Goal: Task Accomplishment & Management: Manage account settings

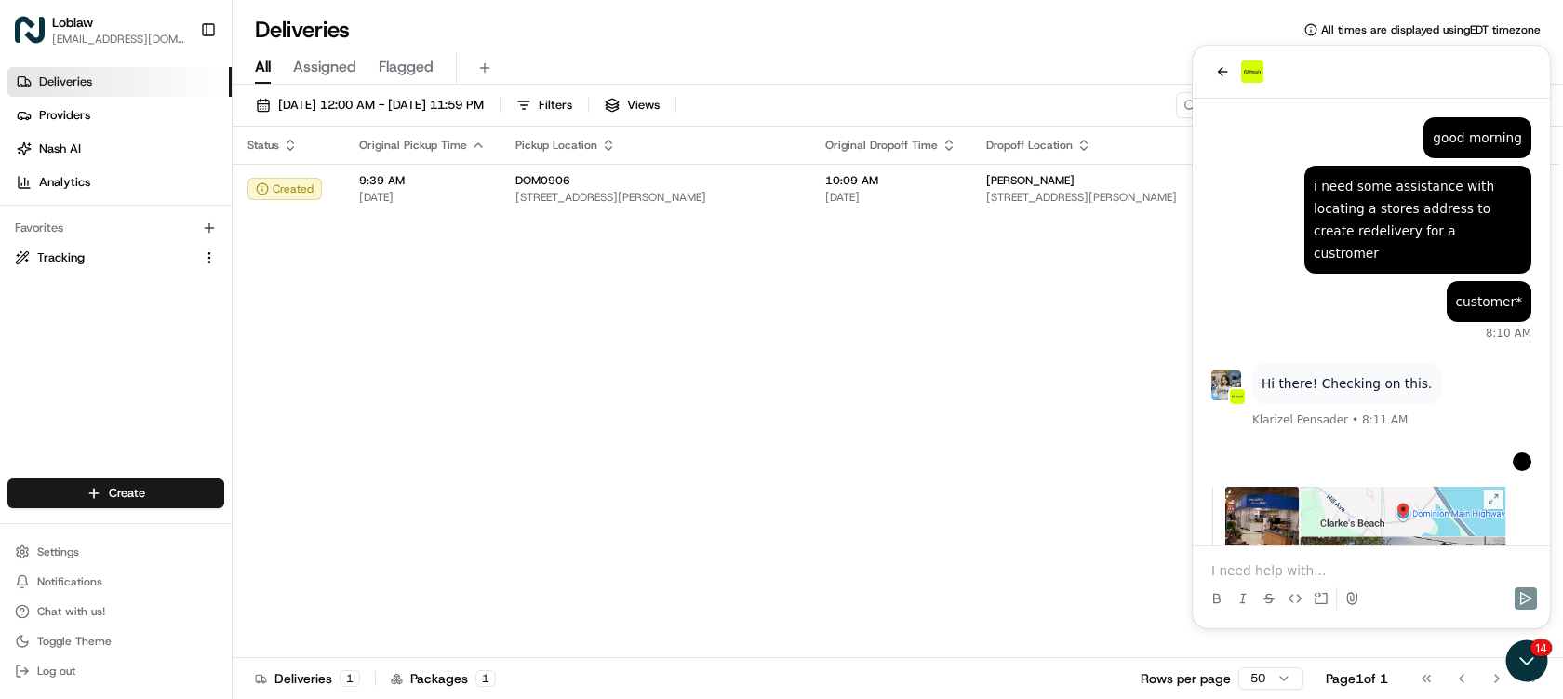
scroll to position [7965, 0]
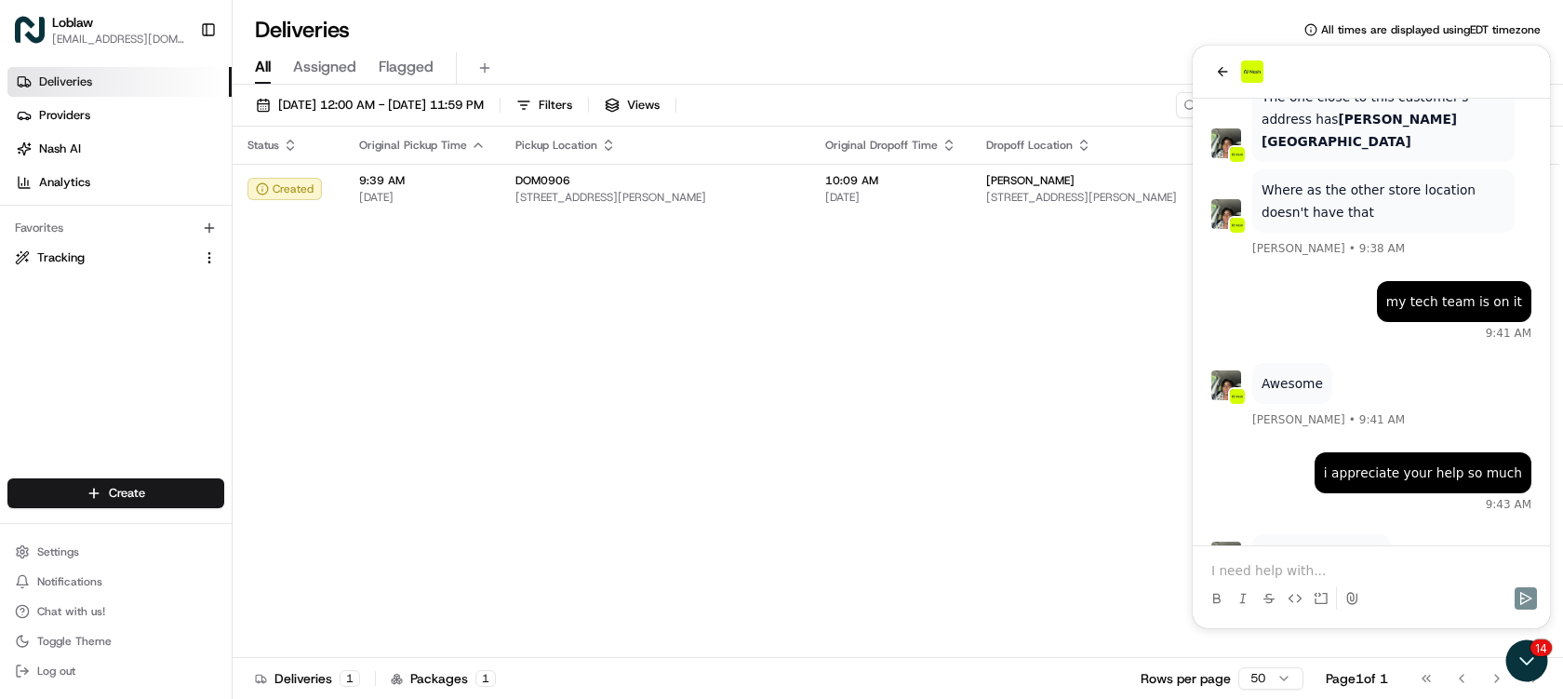
click at [1269, 571] on p at bounding box center [1371, 570] width 320 height 19
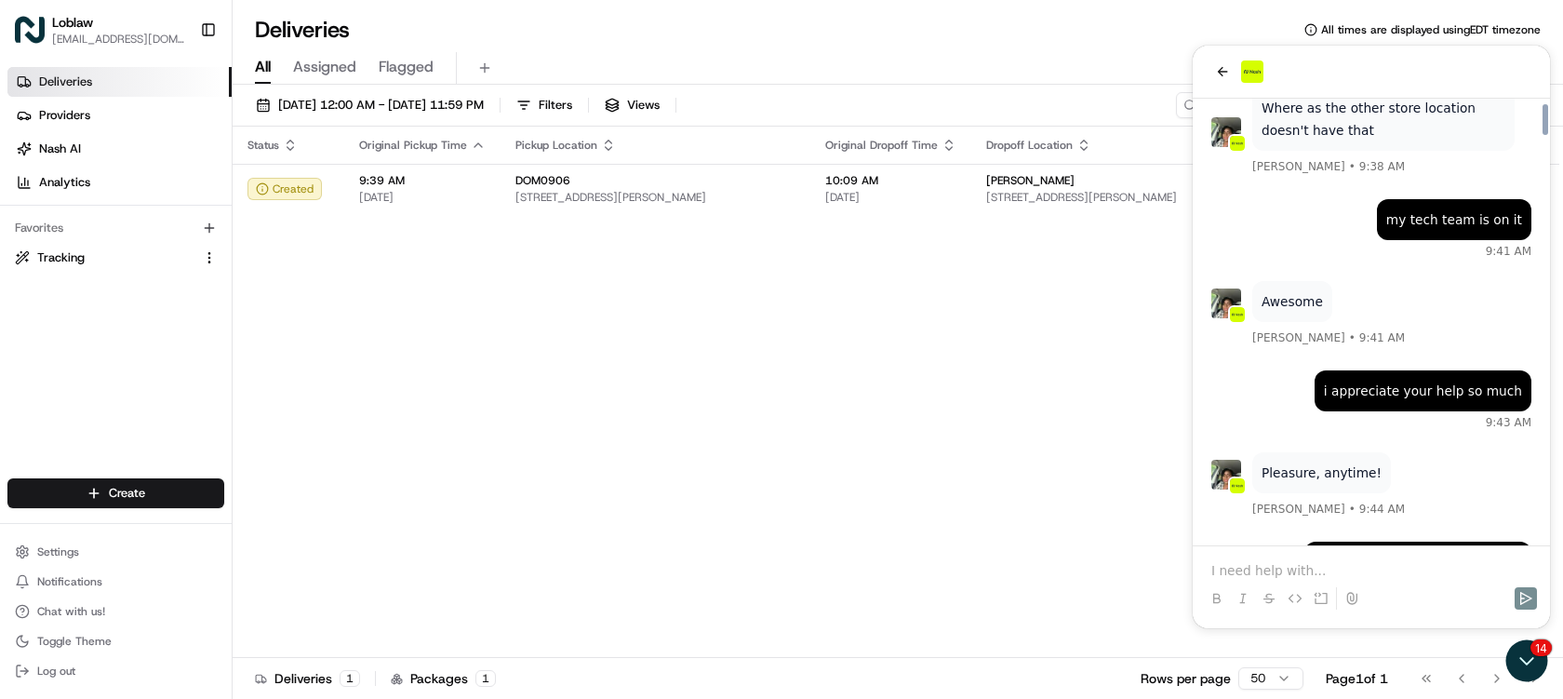
scroll to position [8396, 0]
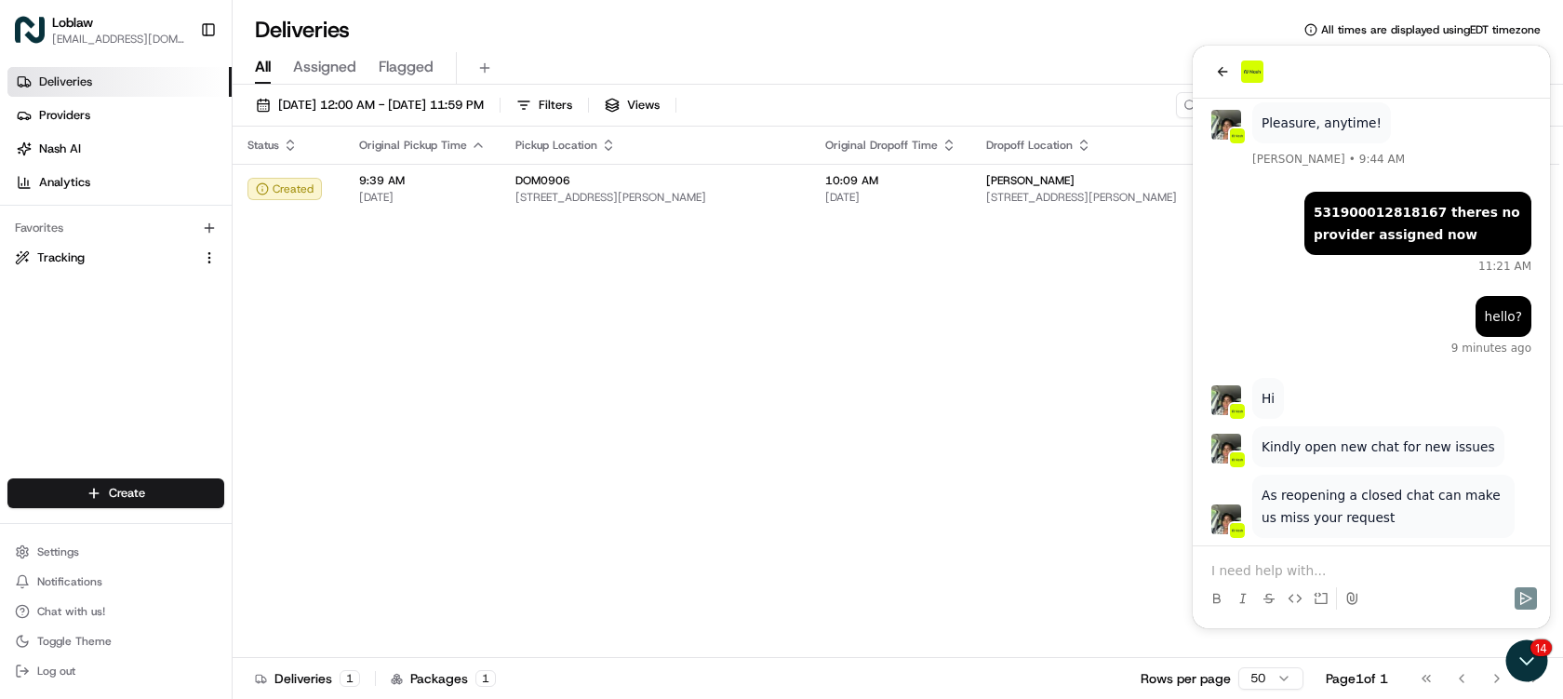
click at [1315, 564] on p at bounding box center [1371, 570] width 320 height 19
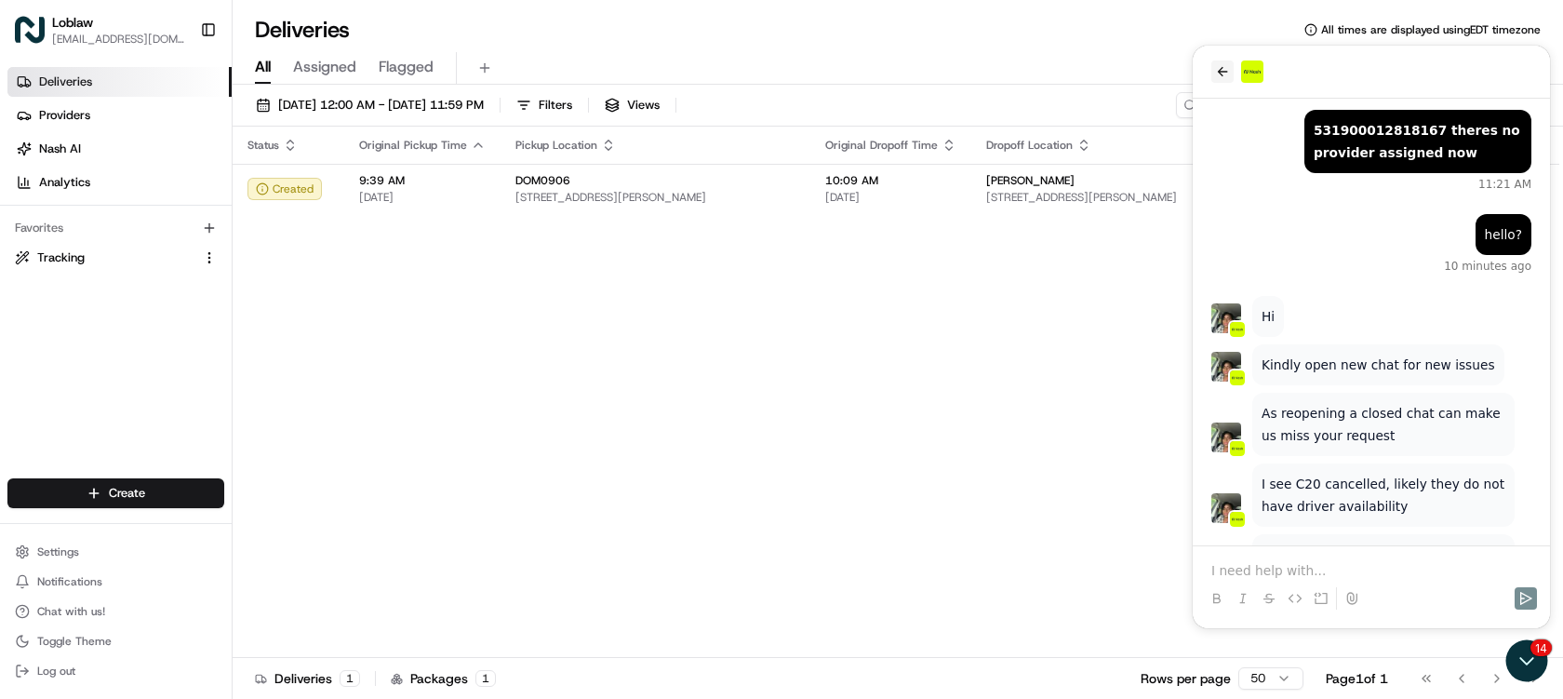
click at [1224, 74] on icon "back" at bounding box center [1222, 71] width 15 height 15
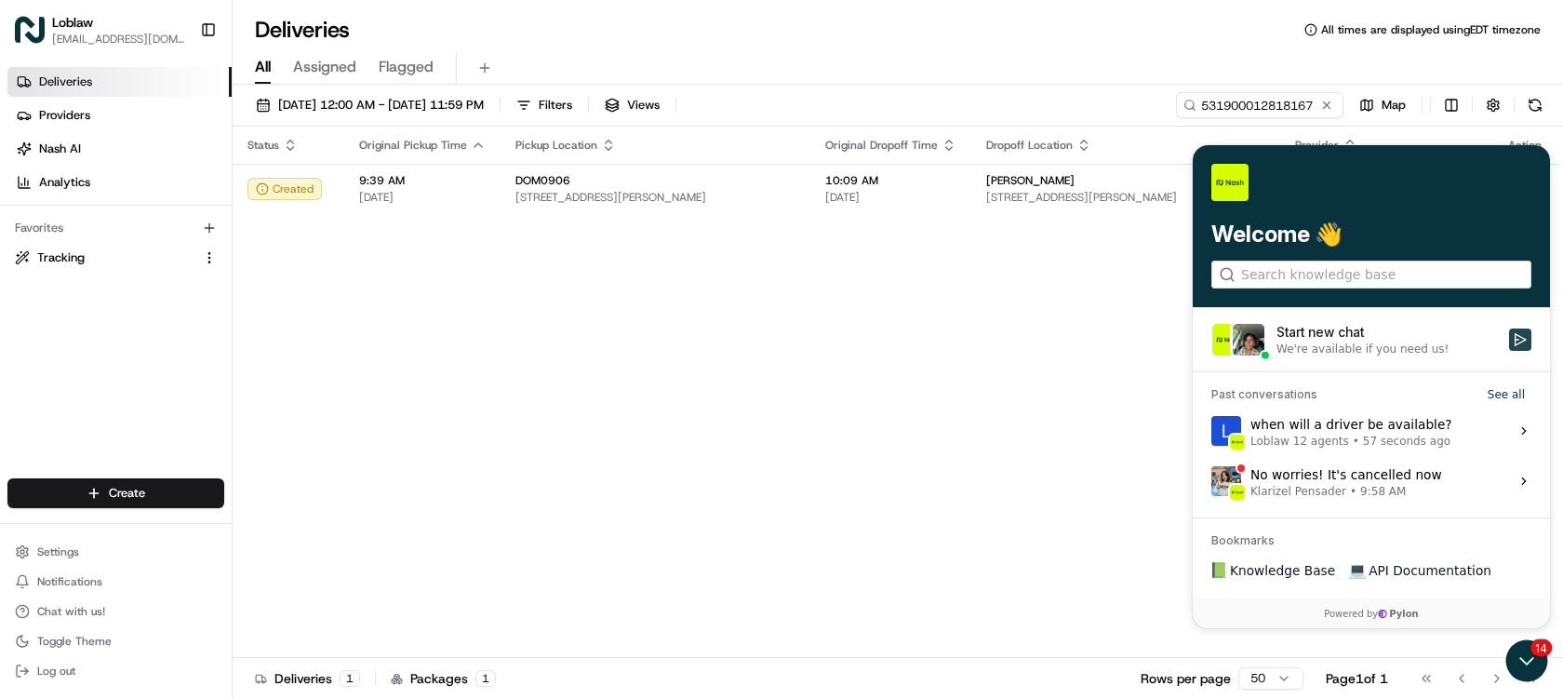
click at [1517, 339] on icon "Start new chat" at bounding box center [1520, 339] width 15 height 15
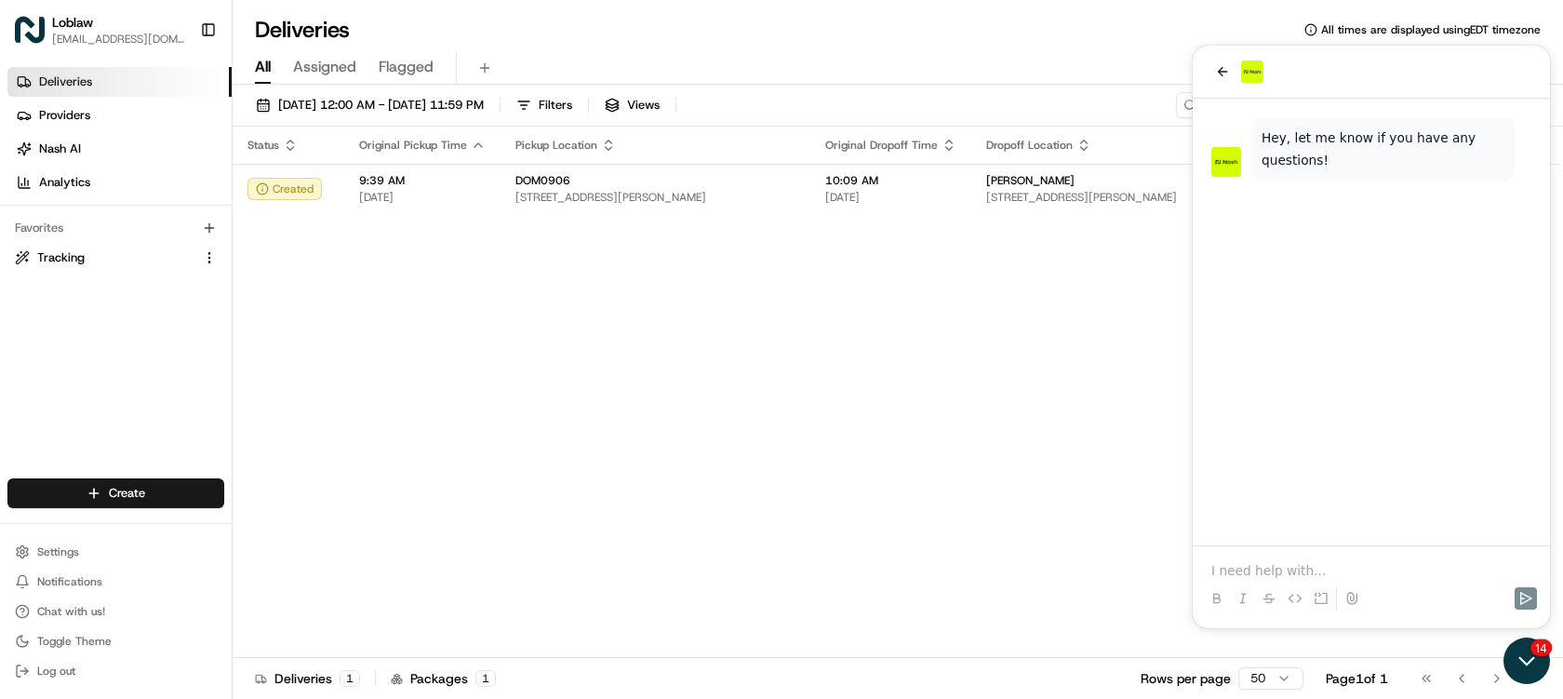
click at [1518, 656] on icon "Open customer support" at bounding box center [1527, 660] width 47 height 47
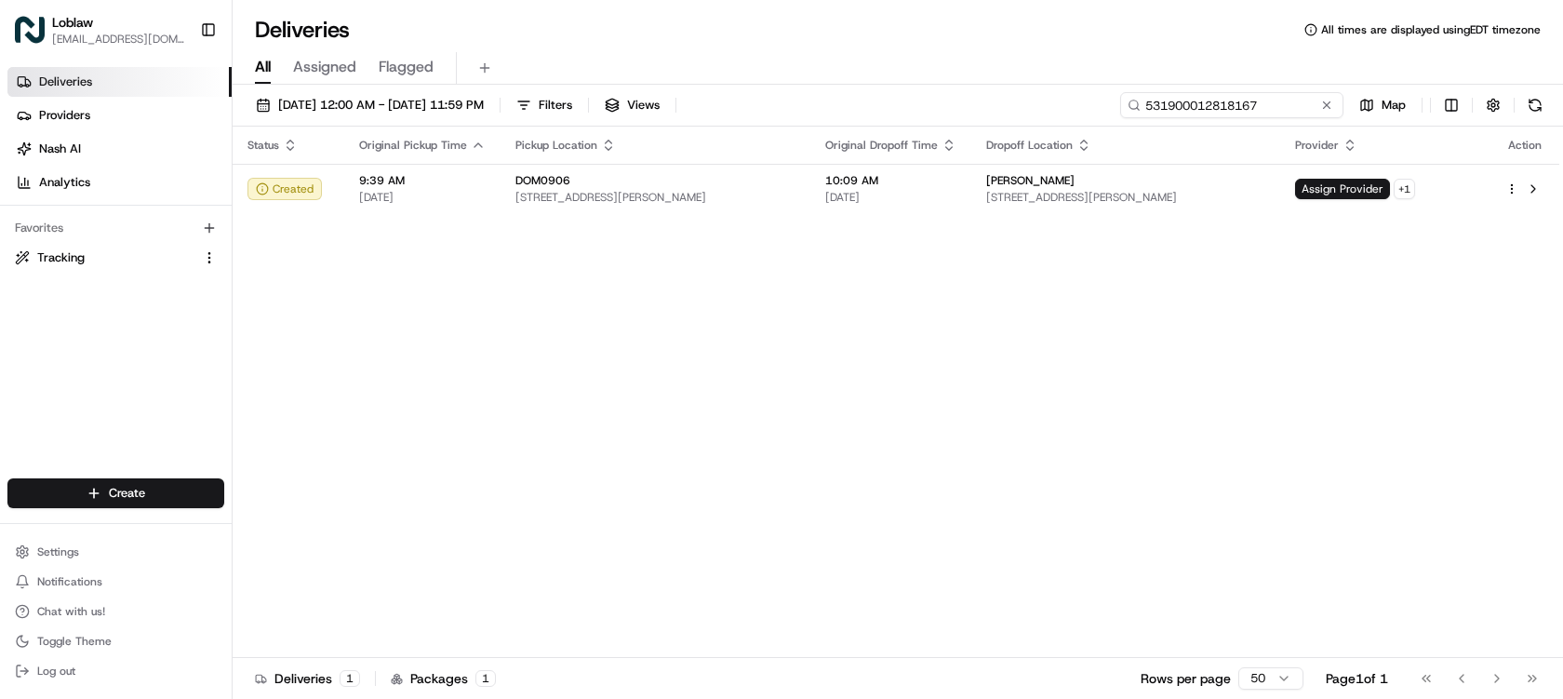
click at [1269, 101] on input "531900012818167" at bounding box center [1231, 105] width 223 height 26
click at [91, 602] on button "Chat with us!" at bounding box center [115, 611] width 217 height 26
click at [82, 609] on span "Chat with us!" at bounding box center [71, 611] width 68 height 15
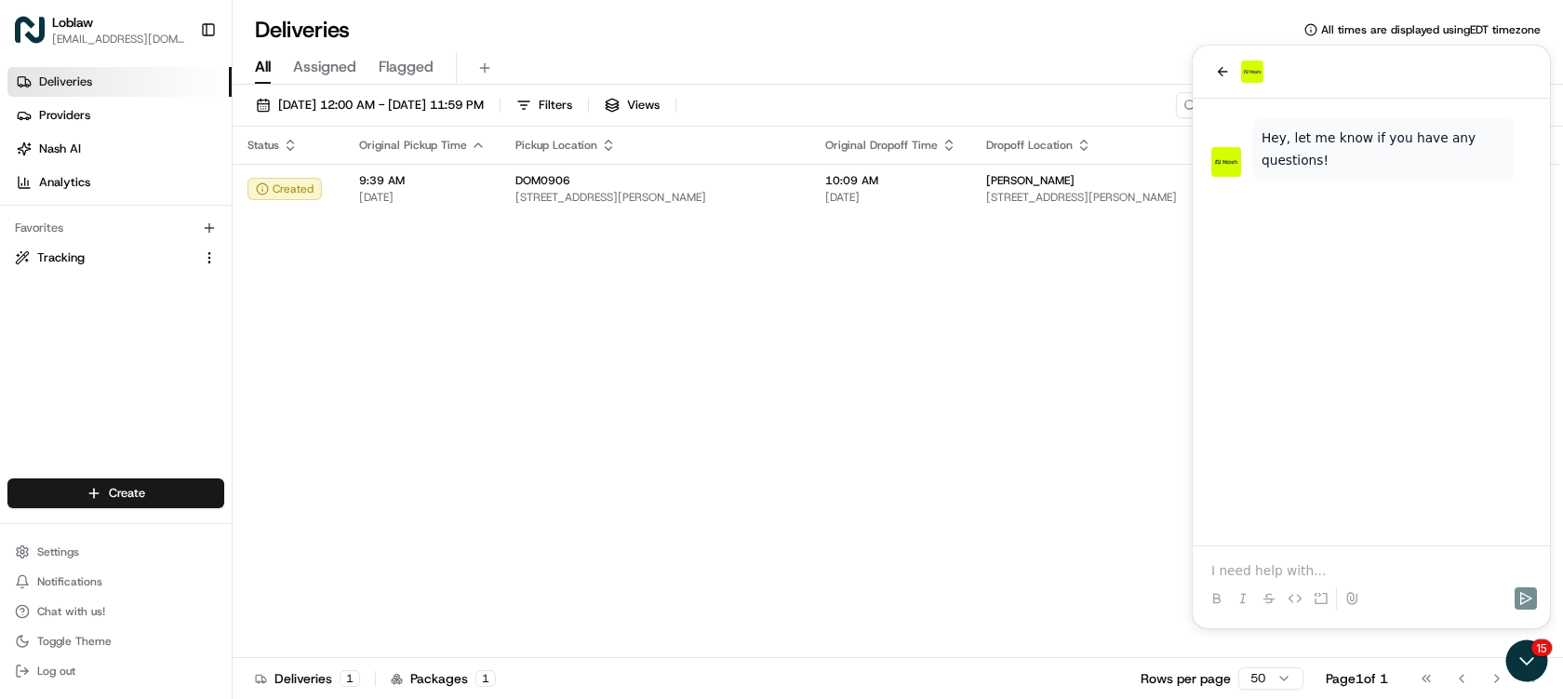
click at [1293, 568] on p at bounding box center [1371, 570] width 320 height 19
paste div
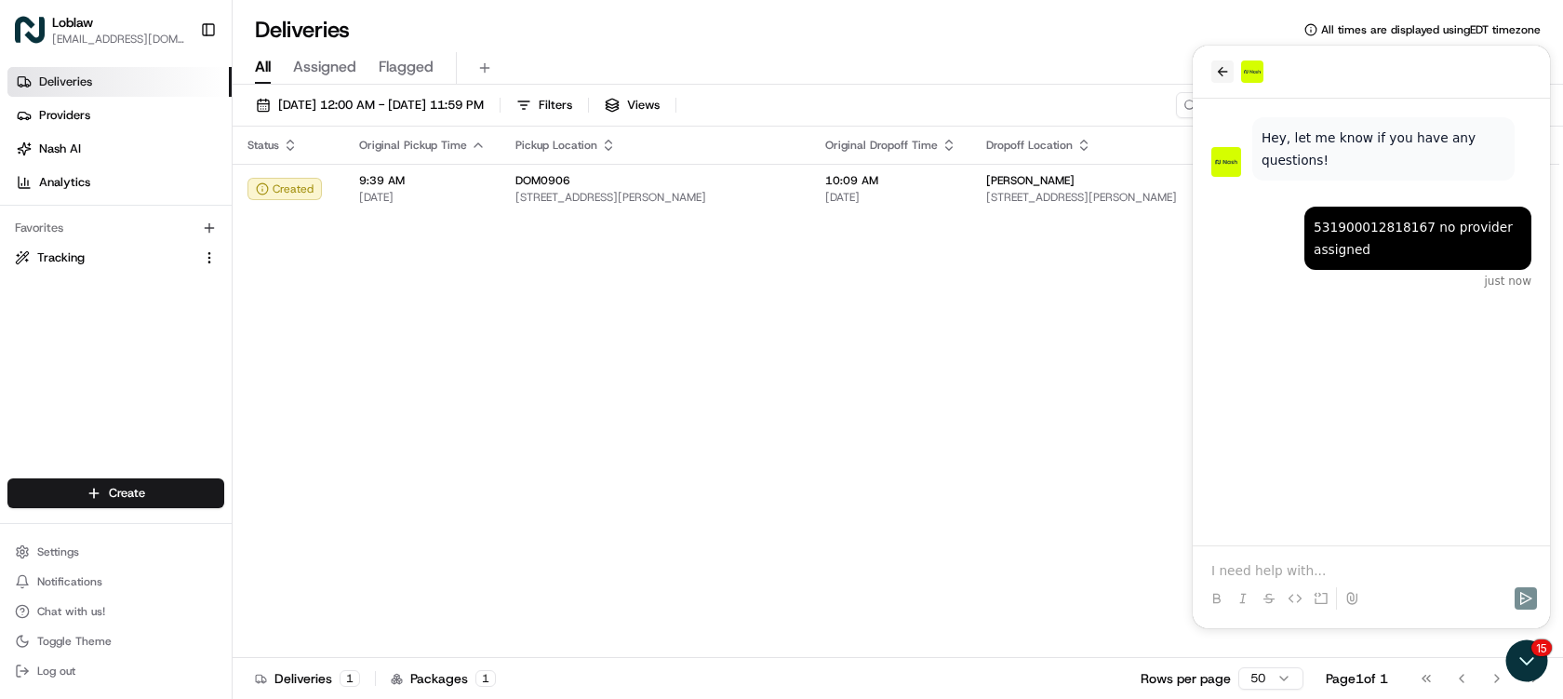
click at [1220, 69] on icon "back" at bounding box center [1222, 71] width 15 height 15
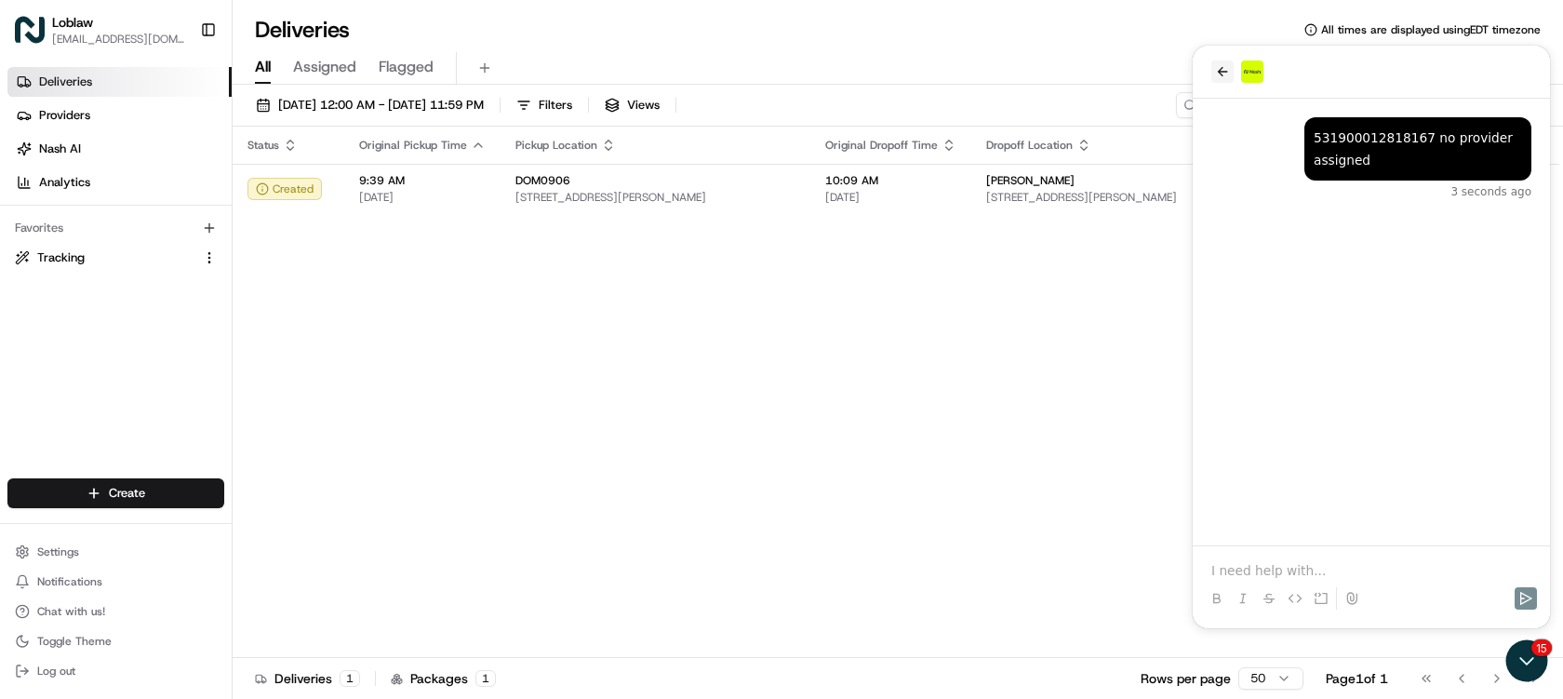
click at [1220, 69] on icon "back" at bounding box center [1222, 71] width 15 height 15
click at [1221, 71] on icon "back" at bounding box center [1222, 71] width 15 height 15
click at [1164, 358] on div "Status Original Pickup Time Pickup Location Original Dropoff Time Dropoff Locat…" at bounding box center [896, 392] width 1327 height 531
click at [1517, 645] on icon "Open customer support" at bounding box center [1527, 660] width 47 height 47
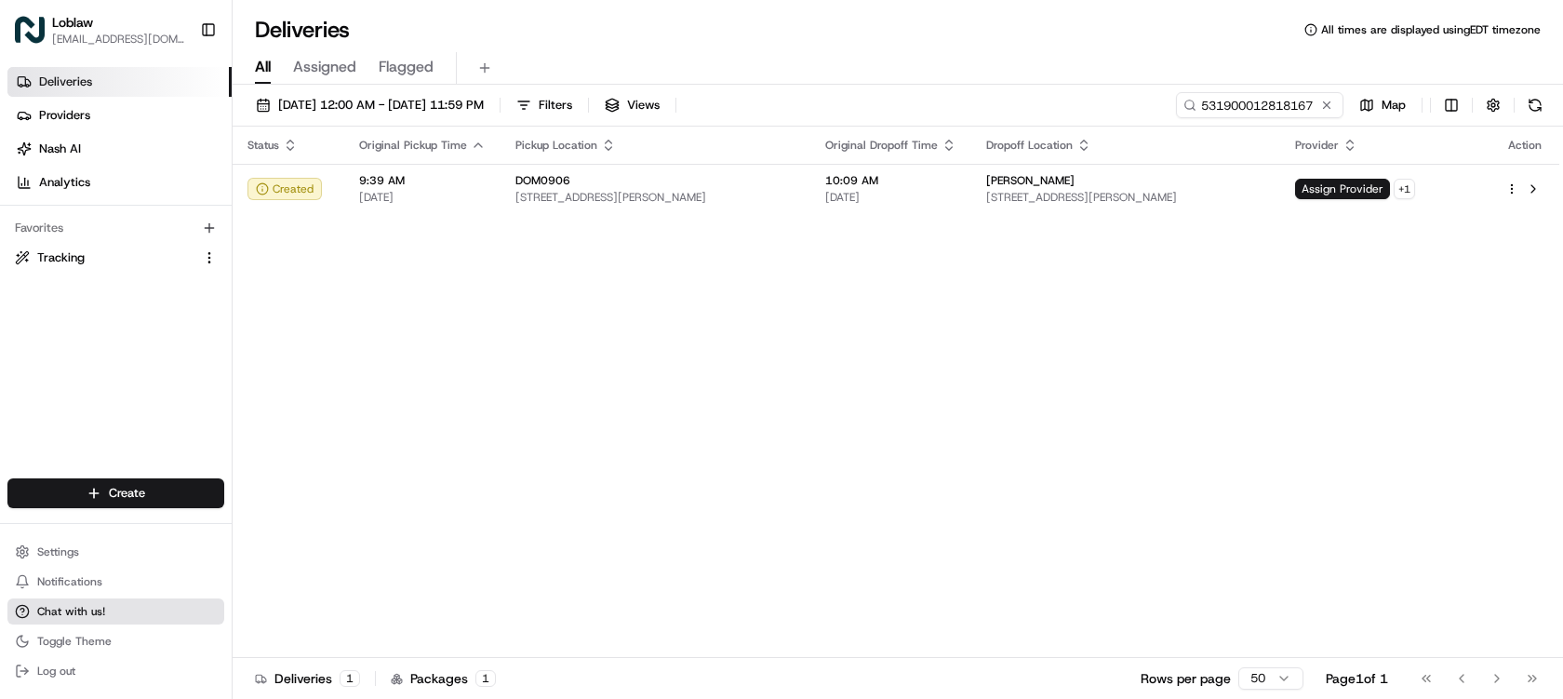
click at [91, 600] on button "Chat with us!" at bounding box center [115, 611] width 217 height 26
click at [87, 609] on span "Chat with us!" at bounding box center [71, 611] width 68 height 15
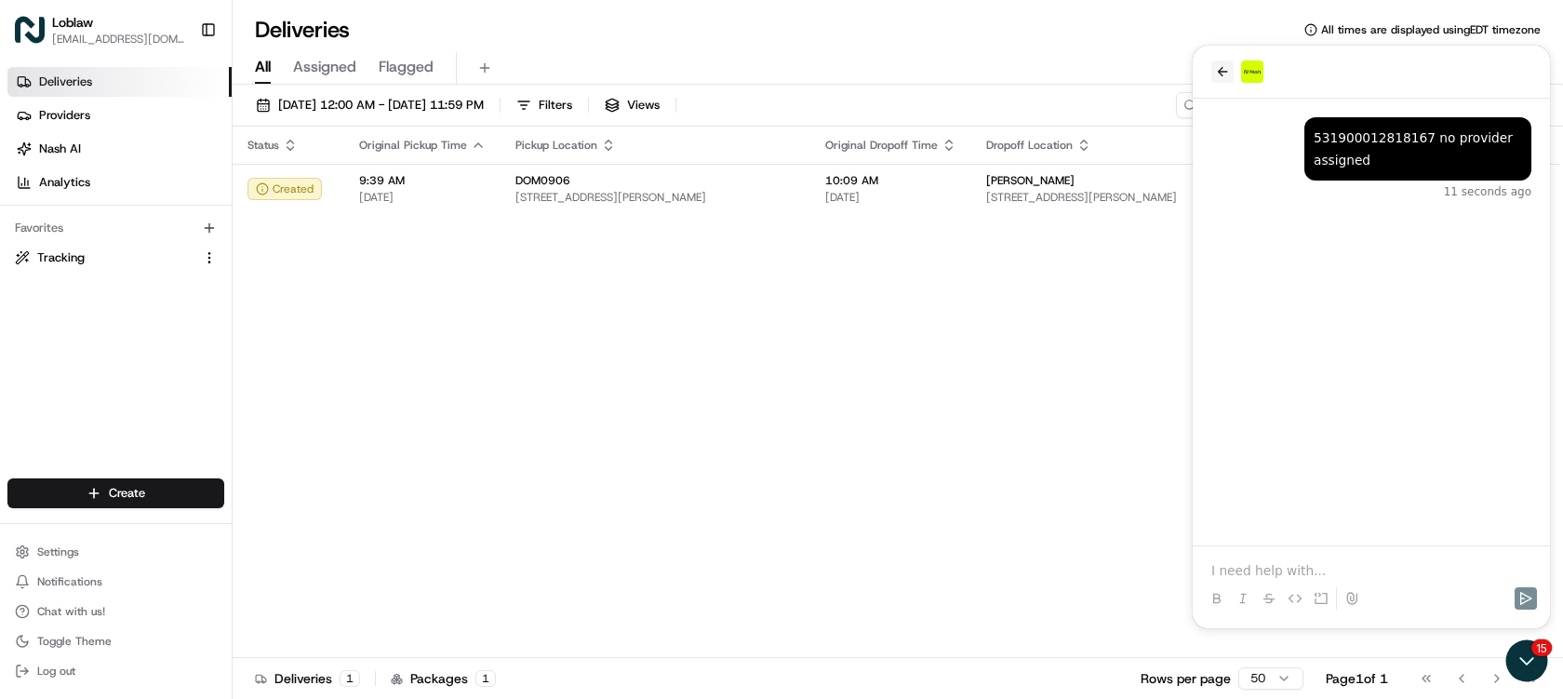
click at [1217, 73] on icon "back" at bounding box center [1222, 71] width 15 height 15
click at [1222, 76] on icon "back" at bounding box center [1222, 71] width 15 height 15
click at [1362, 557] on div at bounding box center [1371, 581] width 342 height 71
click at [1324, 564] on p at bounding box center [1371, 570] width 320 height 19
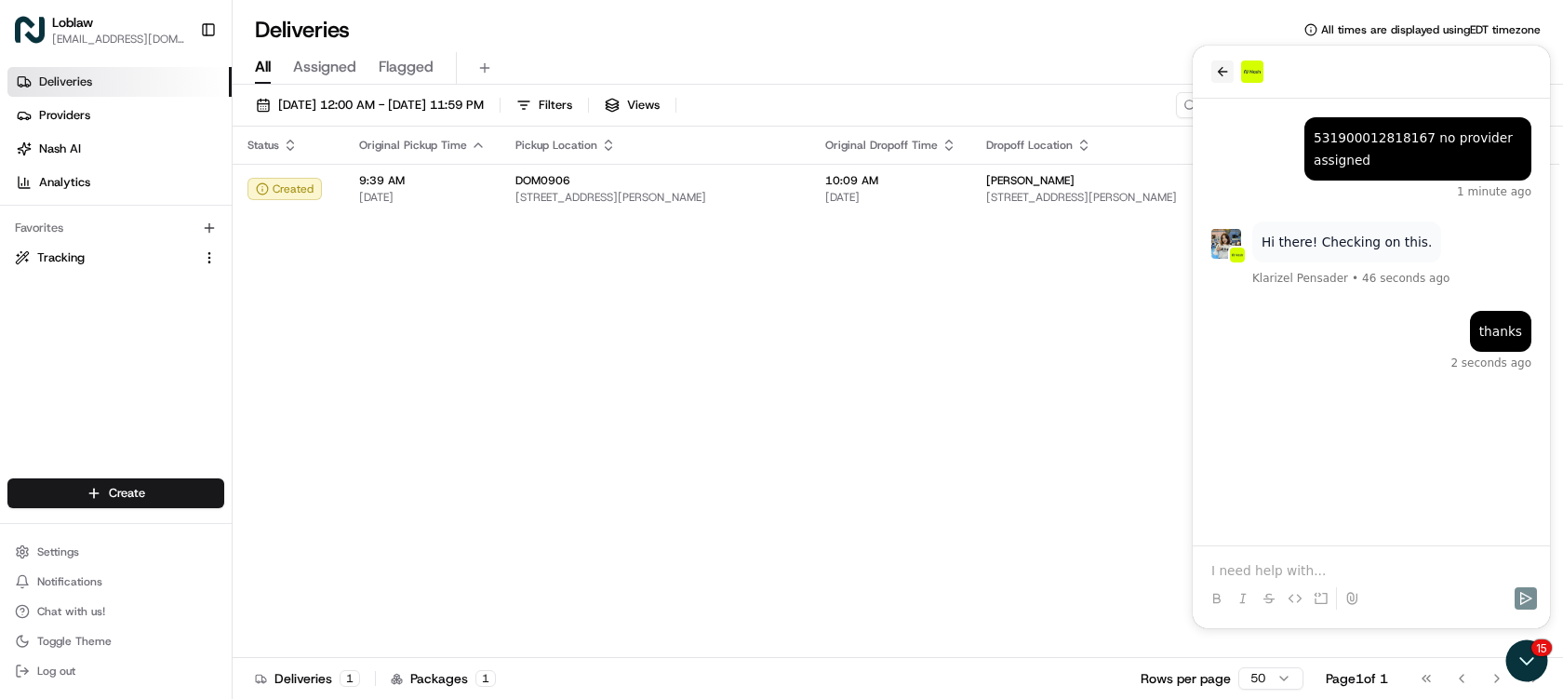
click at [1224, 69] on icon "back" at bounding box center [1222, 71] width 15 height 15
click at [1062, 400] on div "Status Original Pickup Time Pickup Location Original Dropoff Time Dropoff Locat…" at bounding box center [896, 392] width 1327 height 531
click at [1542, 662] on icon "Open customer support" at bounding box center [1527, 660] width 47 height 47
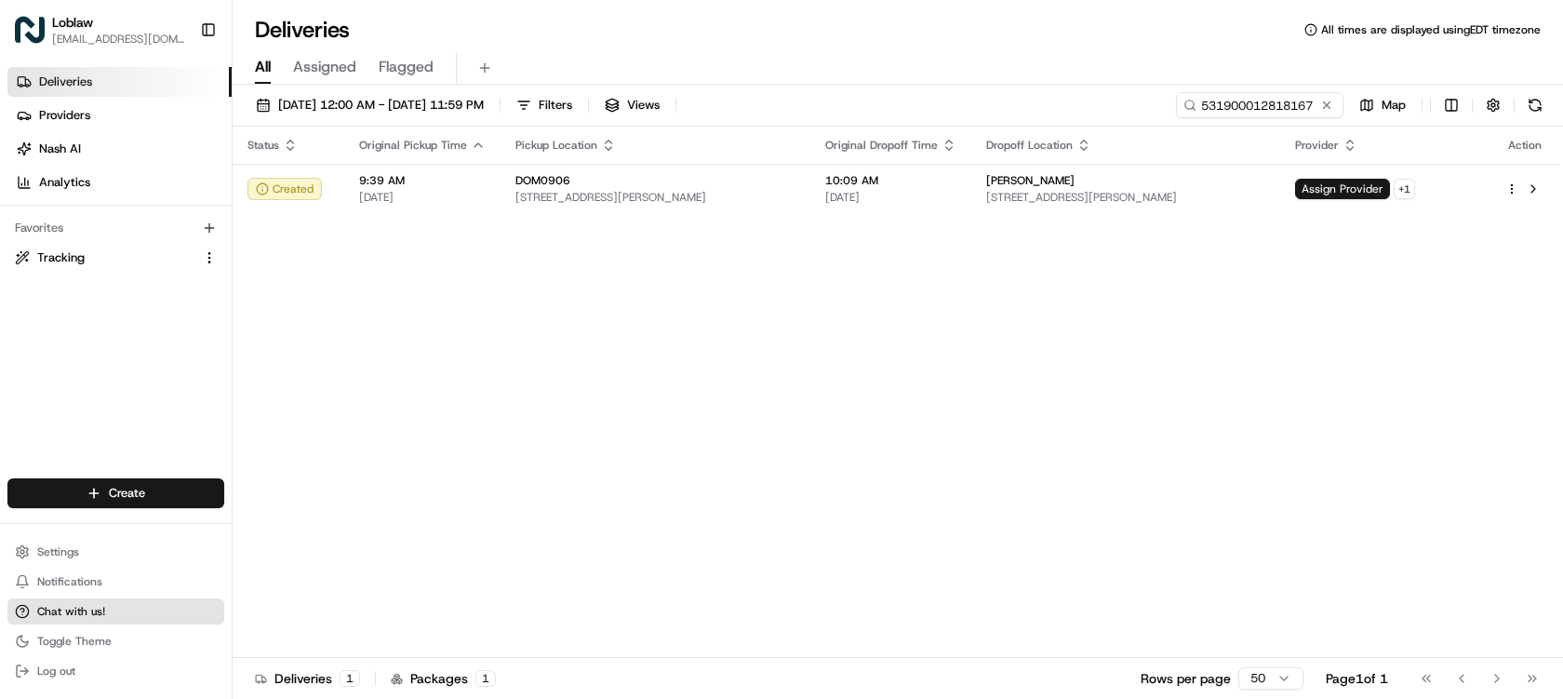
click at [126, 613] on button "Chat with us!" at bounding box center [115, 611] width 217 height 26
click at [84, 603] on button "Chat with us!" at bounding box center [115, 611] width 217 height 26
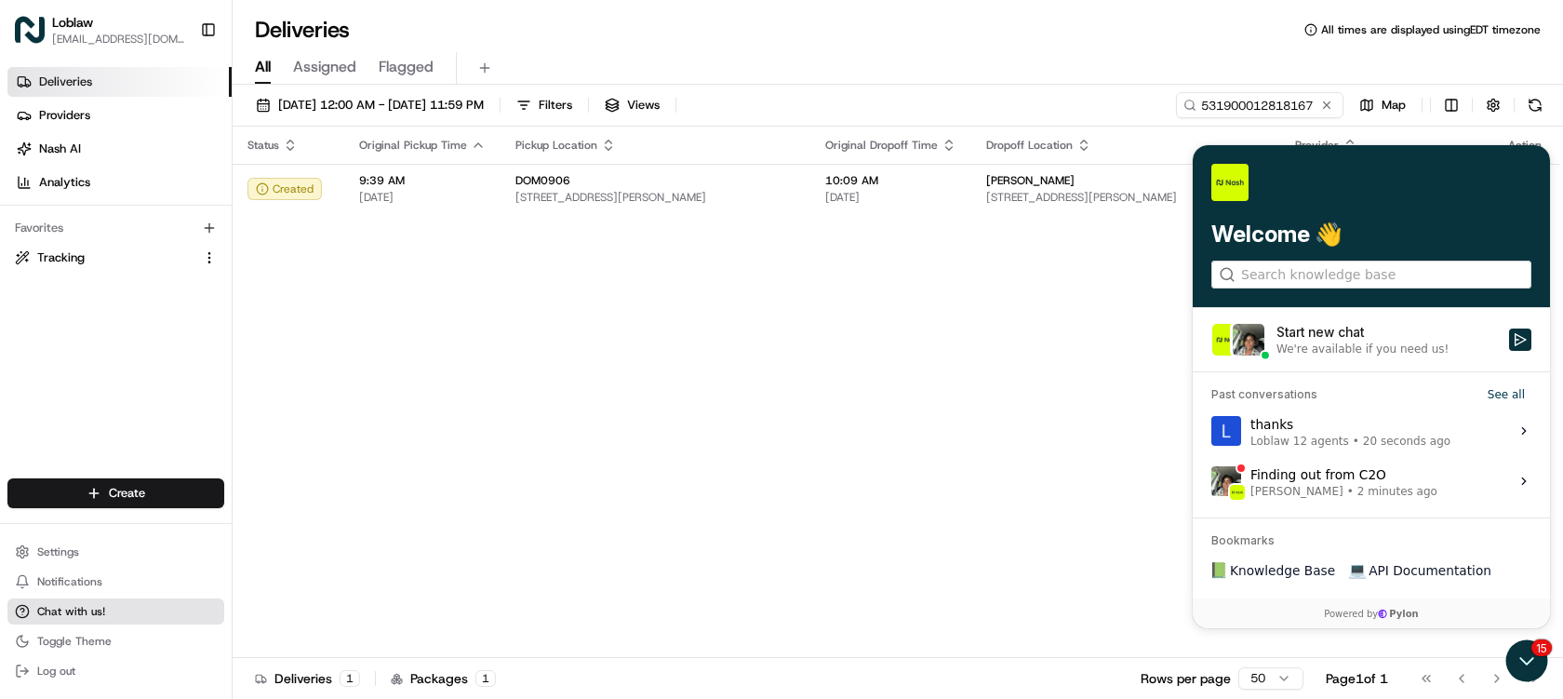
click at [81, 609] on span "Chat with us!" at bounding box center [71, 611] width 68 height 15
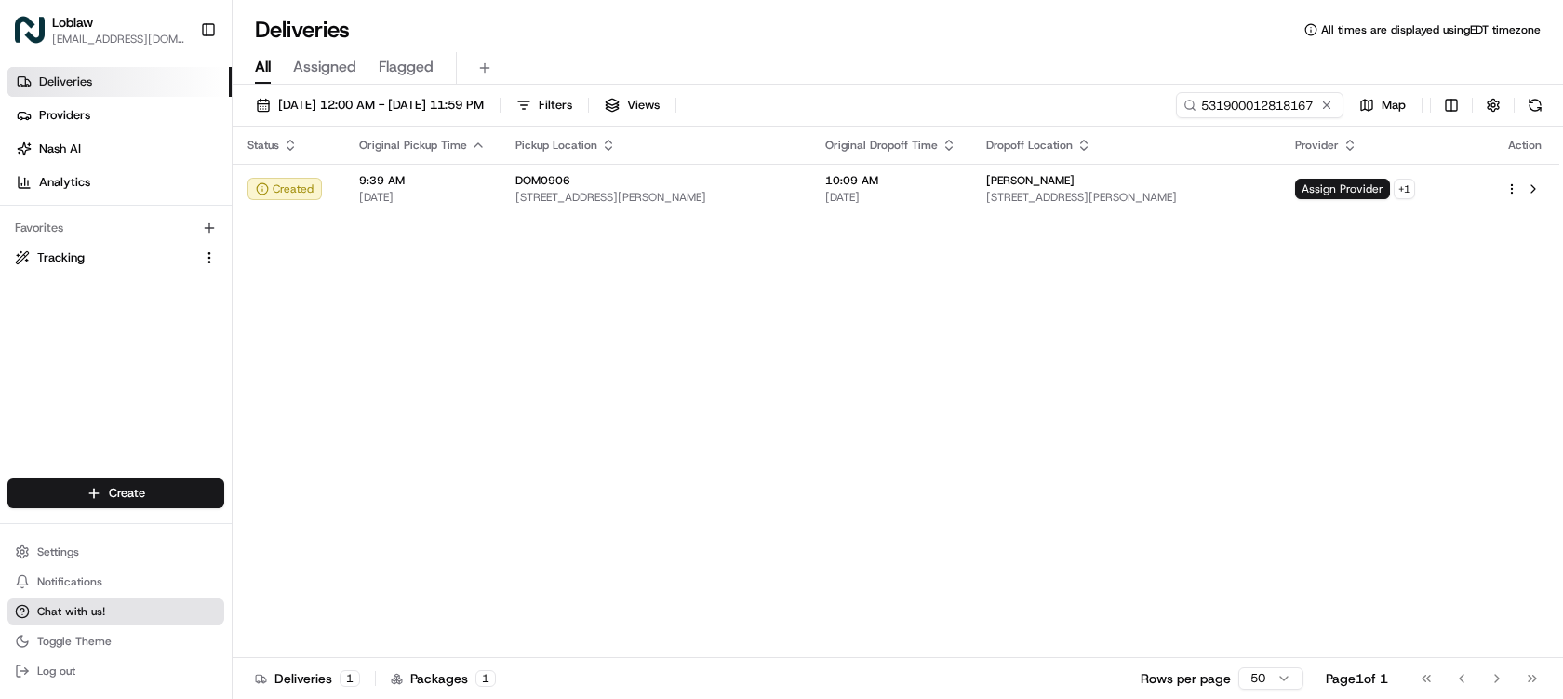
click at [109, 618] on button "Chat with us!" at bounding box center [115, 611] width 217 height 26
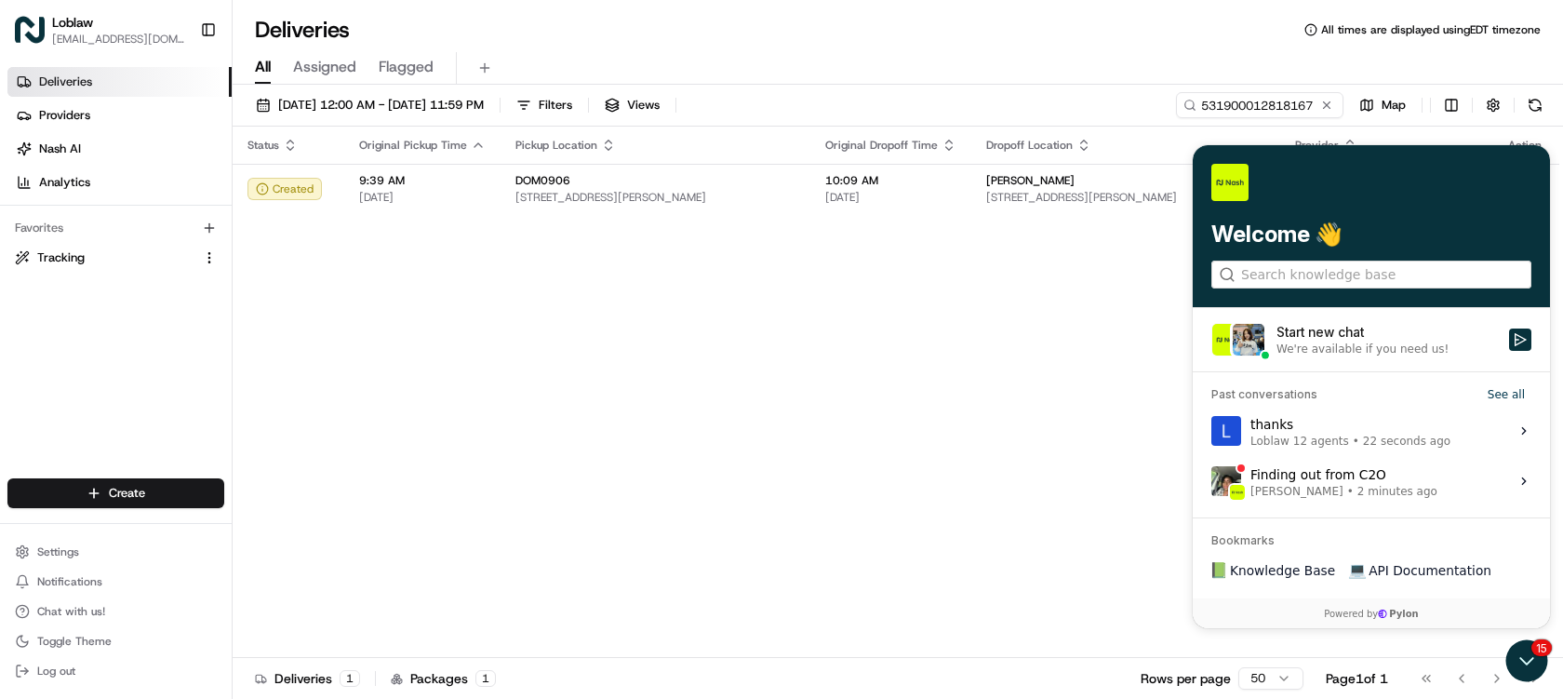
click at [1453, 483] on label "Finding out from C2O Grace Nketiah • 2 minutes ago View issue" at bounding box center [1371, 481] width 335 height 50
click at [1211, 482] on button "View issue" at bounding box center [1210, 481] width 1 height 1
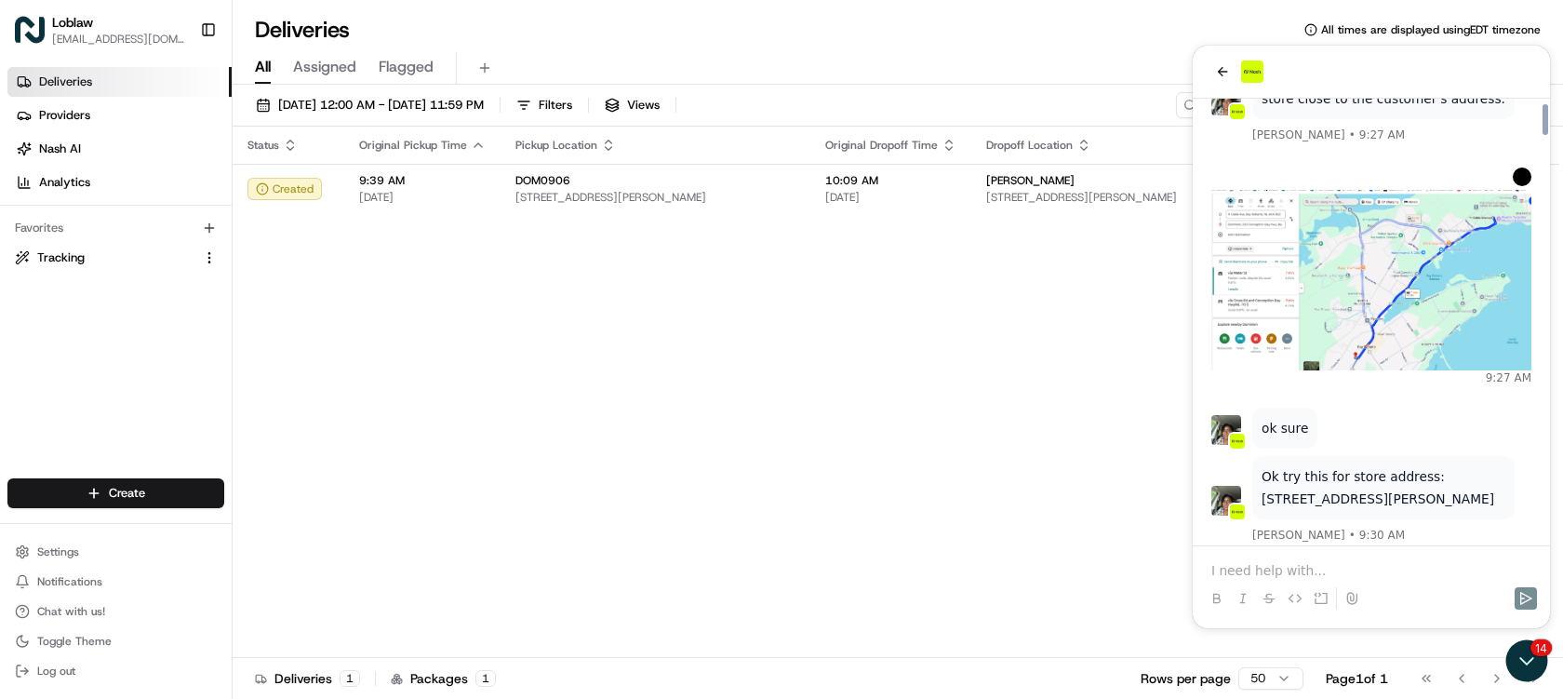
scroll to position [8567, 0]
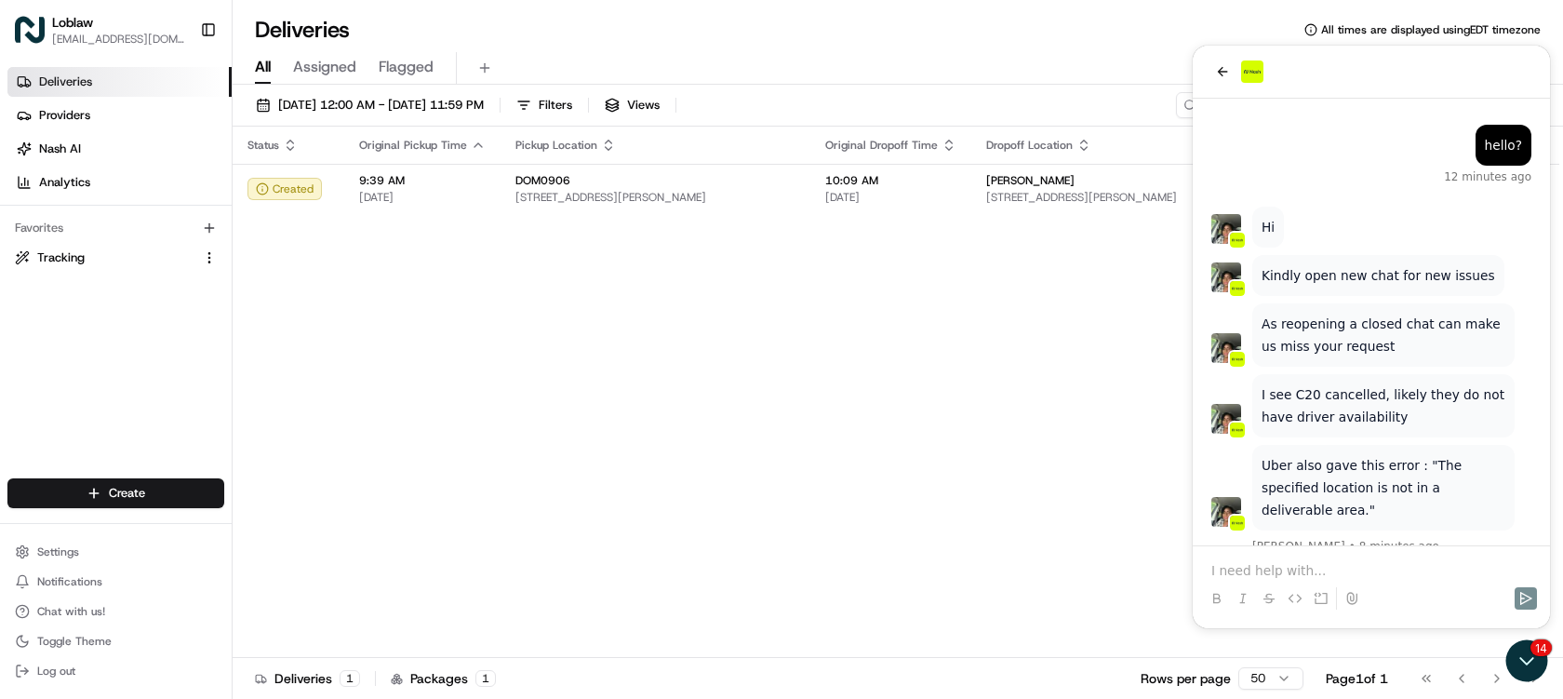
click at [1299, 568] on p at bounding box center [1371, 570] width 320 height 19
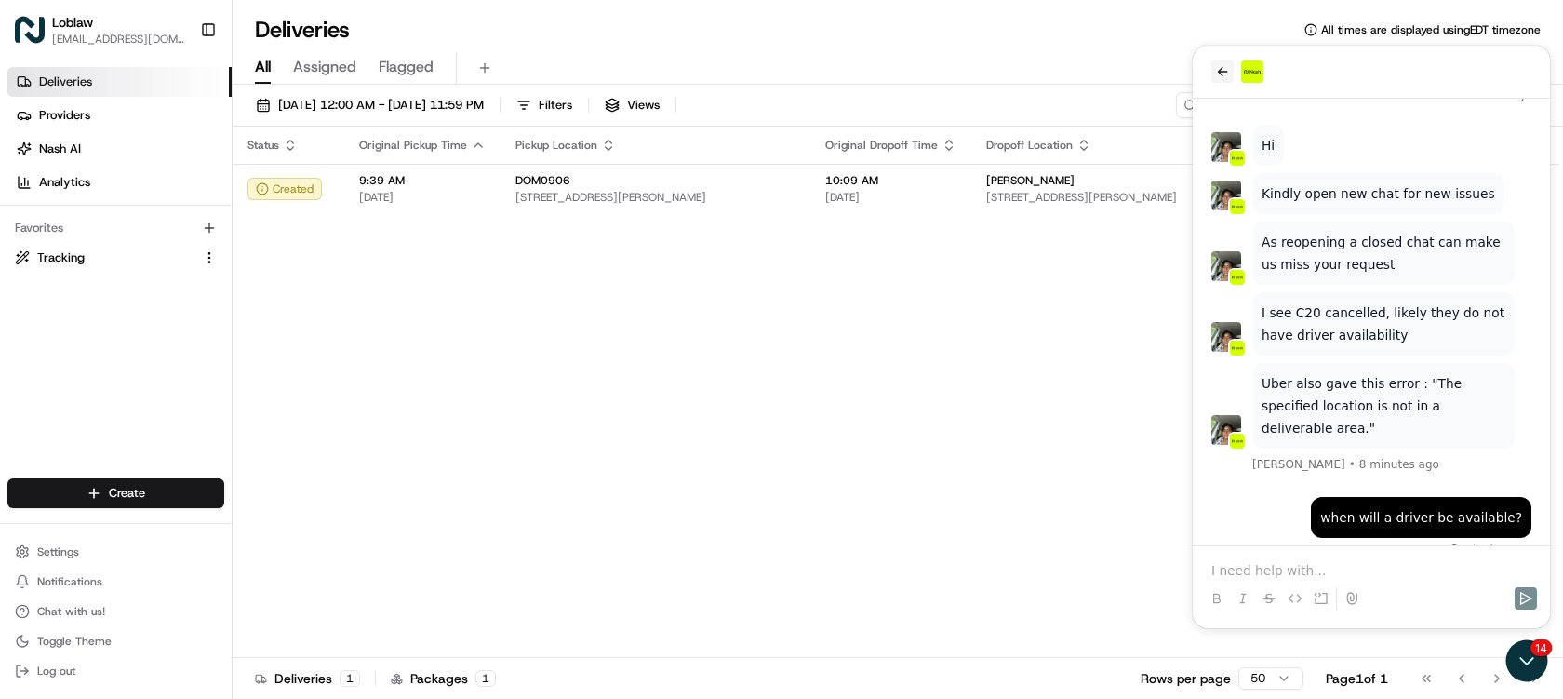
click at [1217, 71] on icon "back" at bounding box center [1222, 71] width 15 height 15
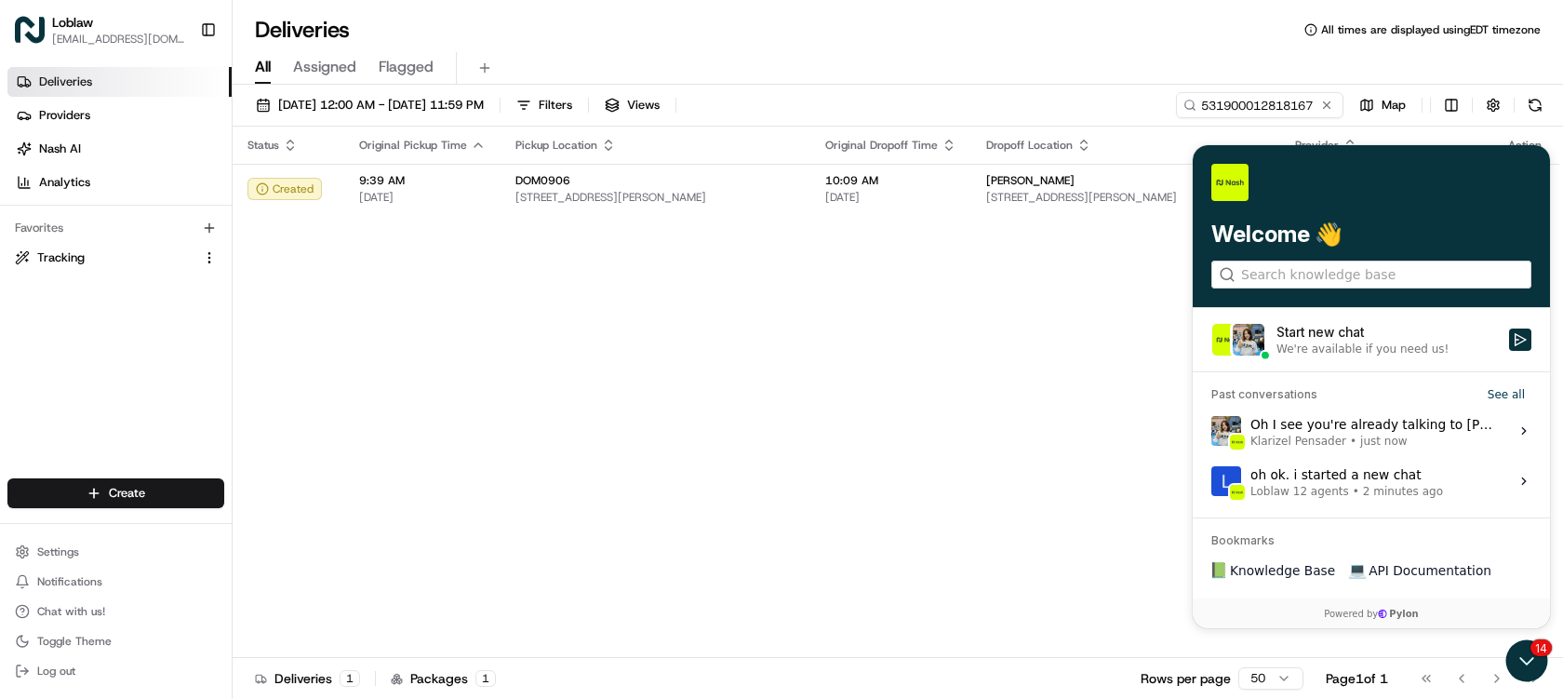
click at [1340, 432] on div "Oh I see you're already talking to Grace and she's checking with C2O now. I'll …" at bounding box center [1374, 430] width 247 height 35
click at [1211, 432] on button "View issue" at bounding box center [1210, 431] width 1 height 1
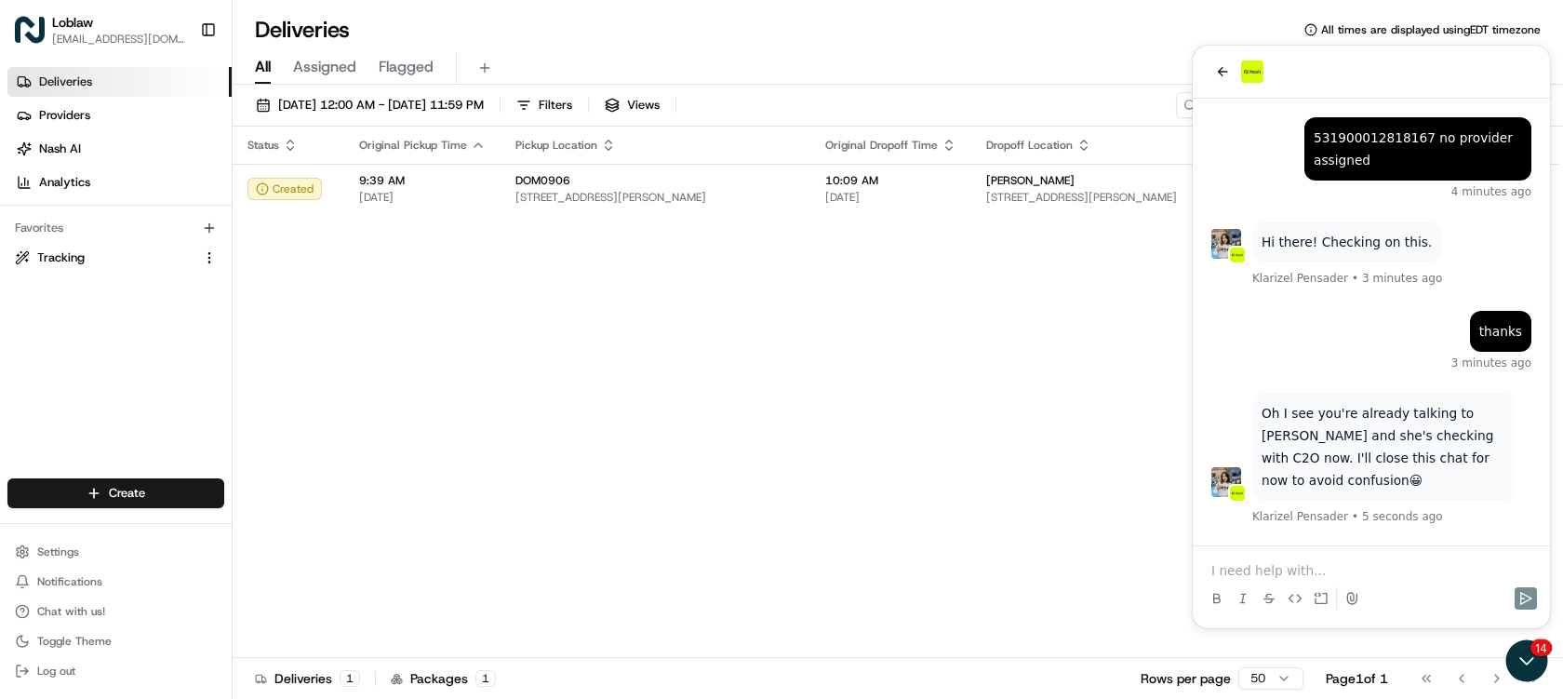
click at [1319, 561] on p at bounding box center [1371, 570] width 320 height 19
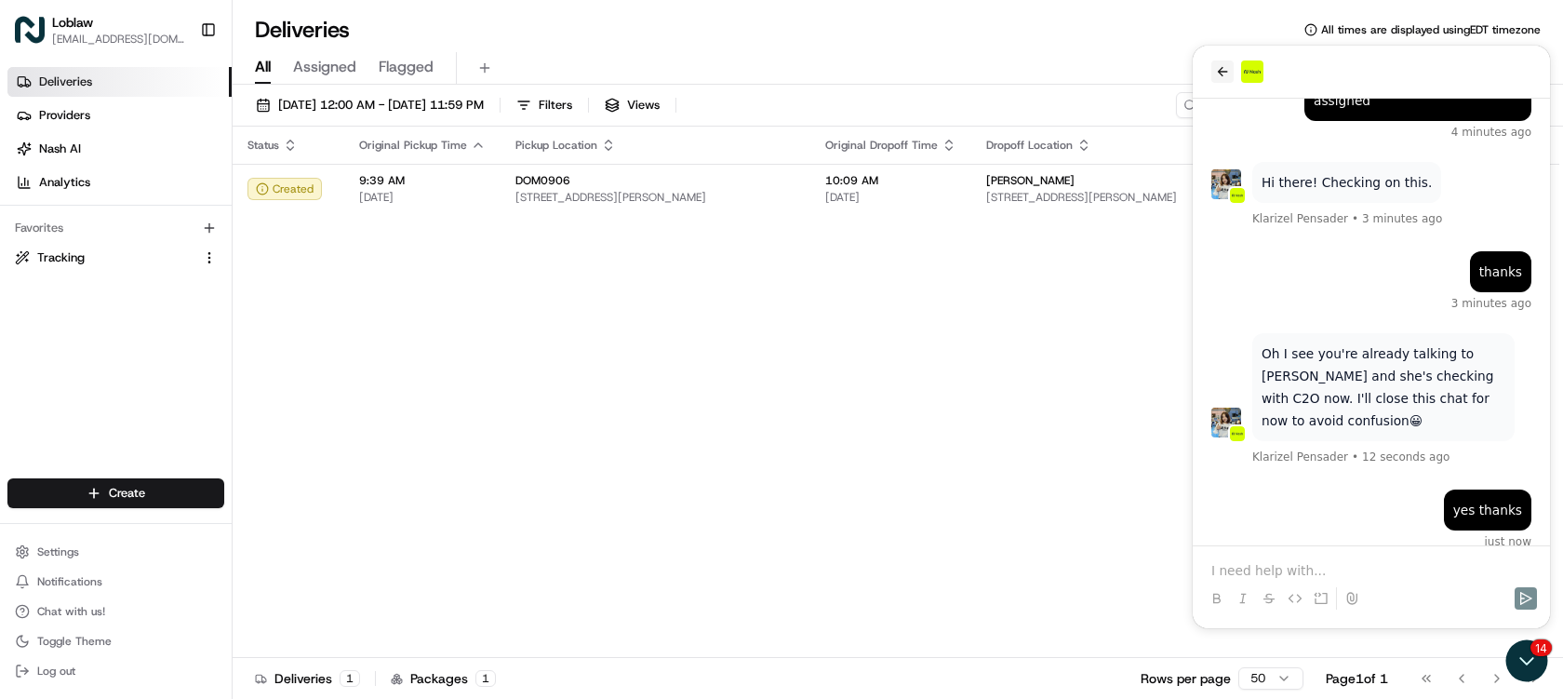
click at [1218, 65] on icon "back" at bounding box center [1222, 71] width 15 height 15
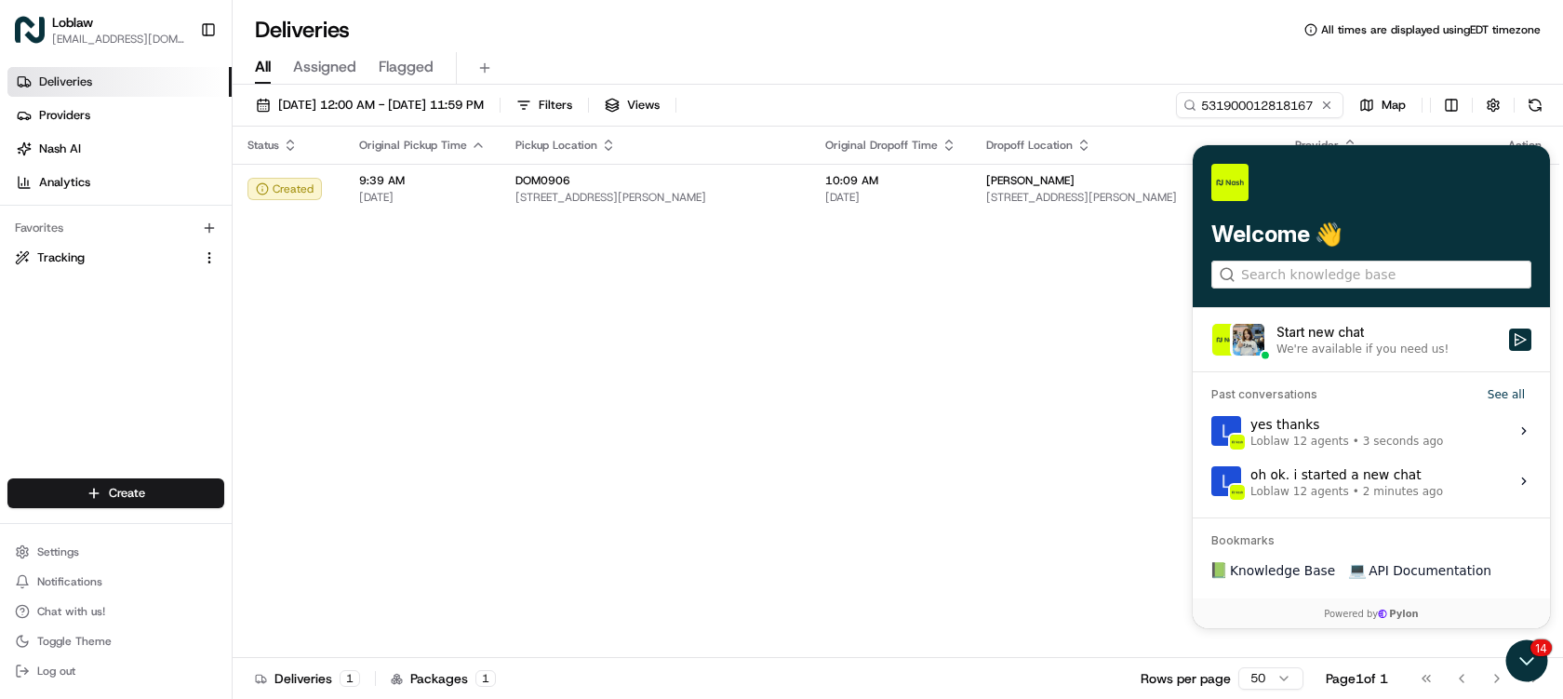
click at [1356, 477] on div "oh ok. i started a new chat Loblaw 12 agents • 2 minutes ago" at bounding box center [1347, 480] width 193 height 35
click at [1211, 481] on button "View issue" at bounding box center [1210, 481] width 1 height 1
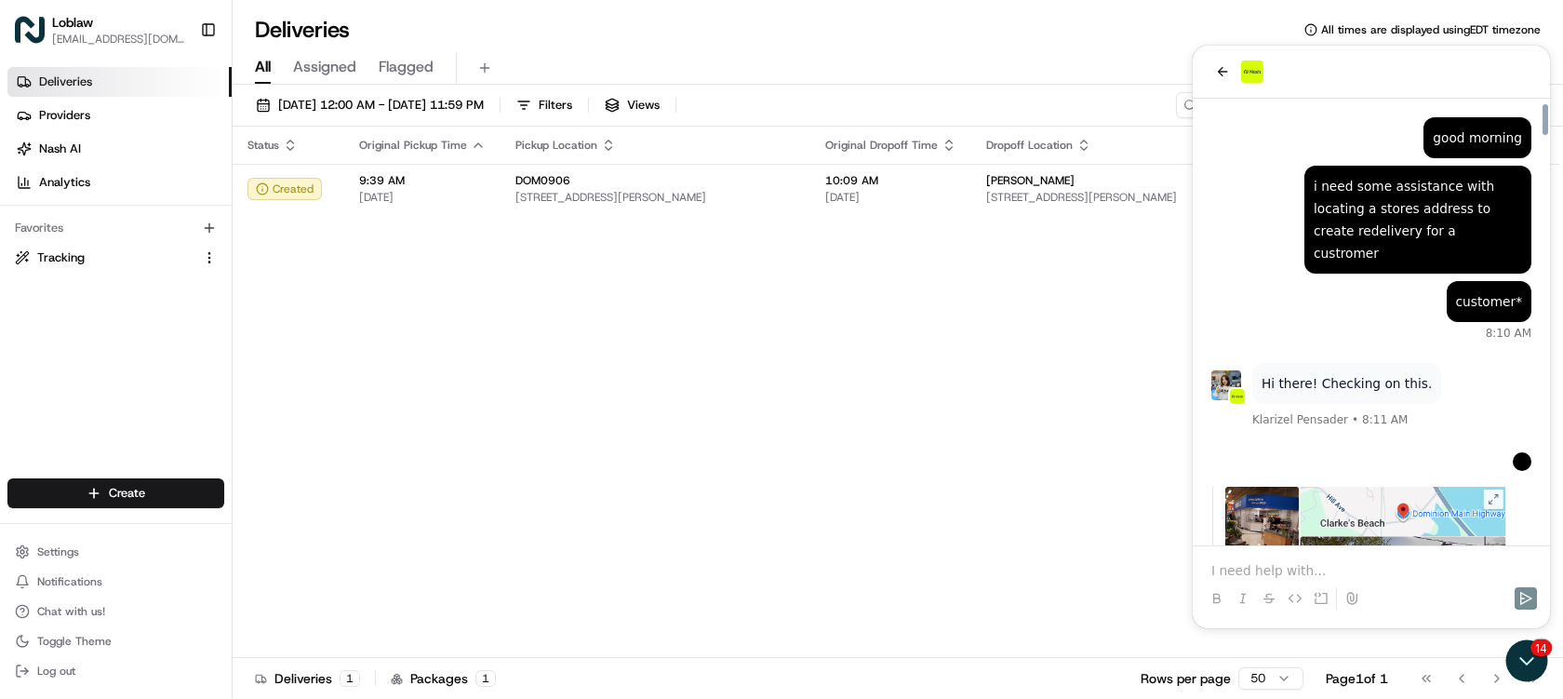
scroll to position [8649, 0]
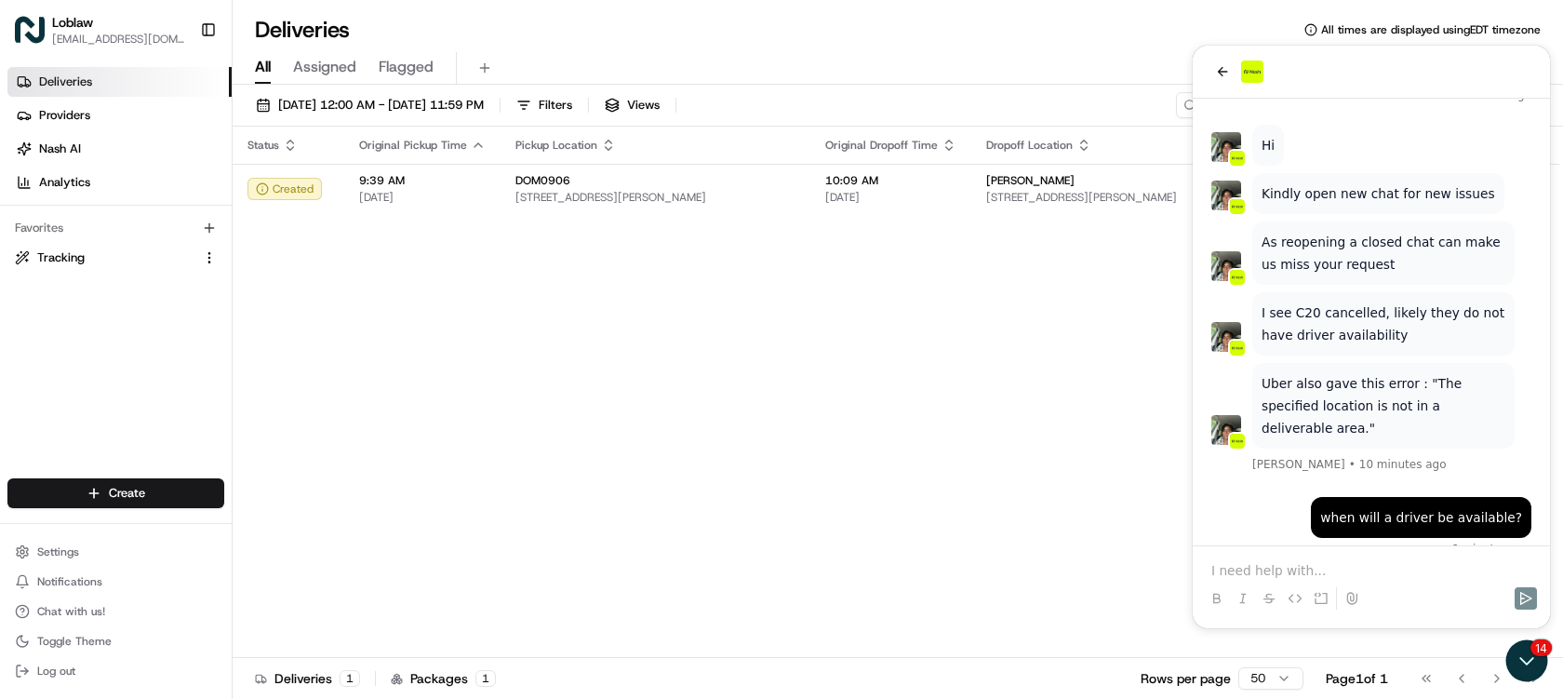
click at [1297, 566] on p at bounding box center [1371, 570] width 320 height 19
click at [1215, 73] on icon "back" at bounding box center [1222, 71] width 15 height 15
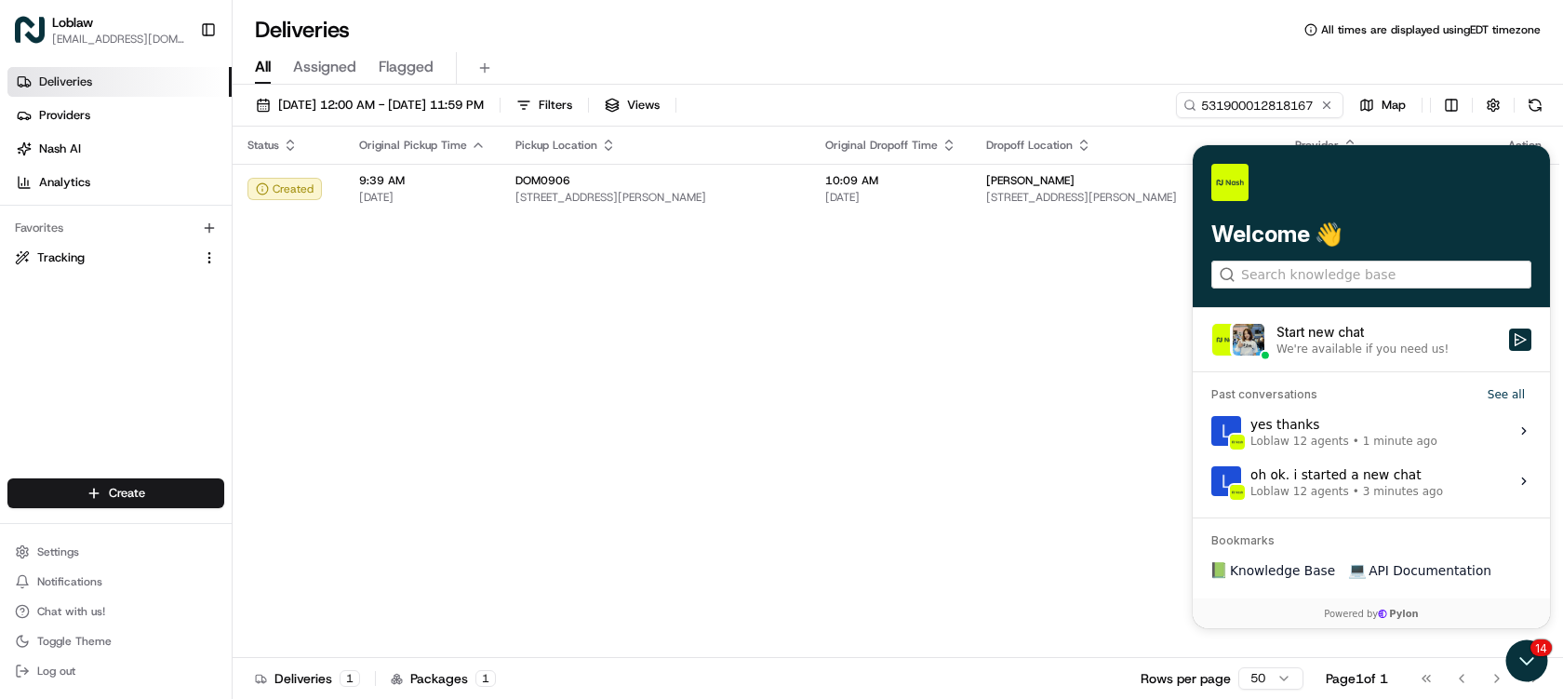
click at [1379, 481] on div "oh ok. i started a new chat Loblaw 12 agents • 3 minutes ago" at bounding box center [1347, 480] width 193 height 35
click at [1211, 481] on button "View issue" at bounding box center [1210, 481] width 1 height 1
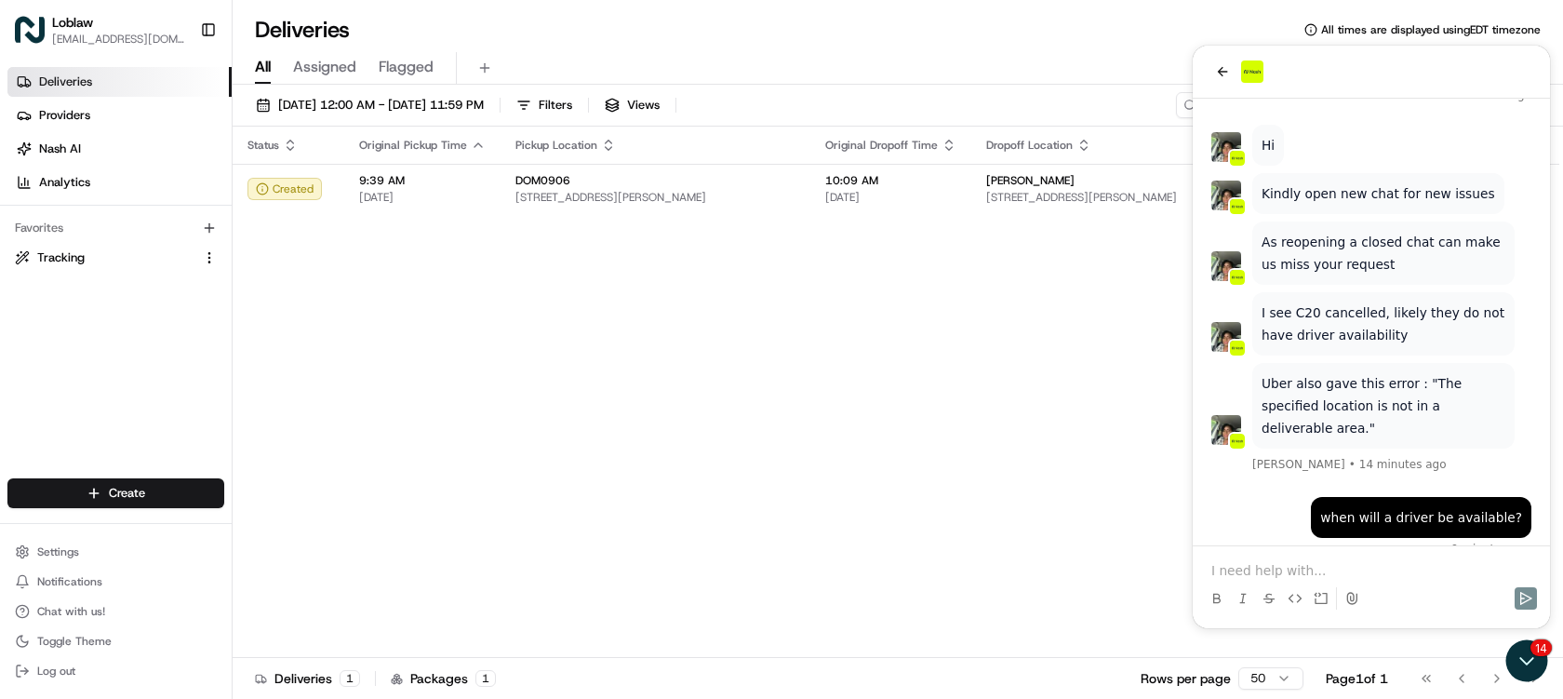
click at [1300, 568] on p at bounding box center [1371, 570] width 320 height 19
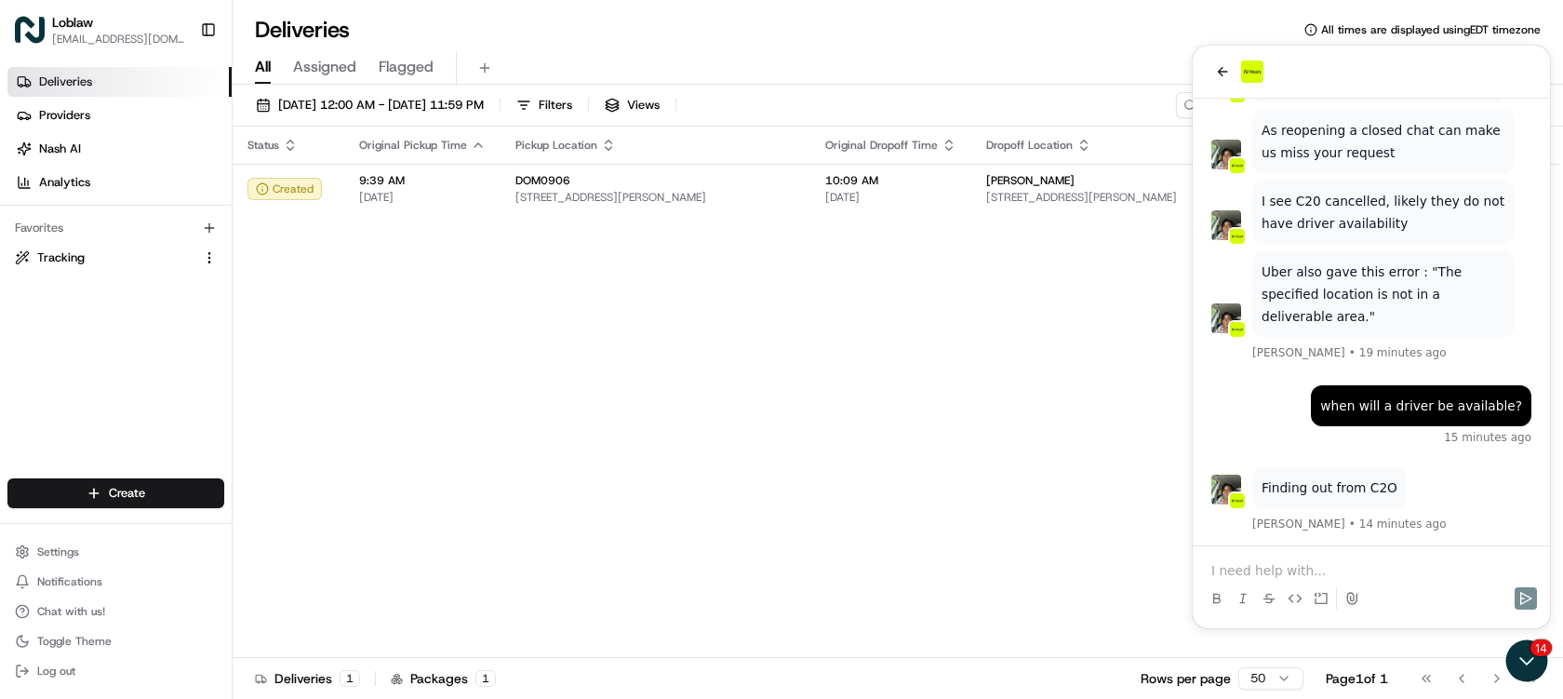
click at [1290, 570] on p at bounding box center [1371, 570] width 320 height 19
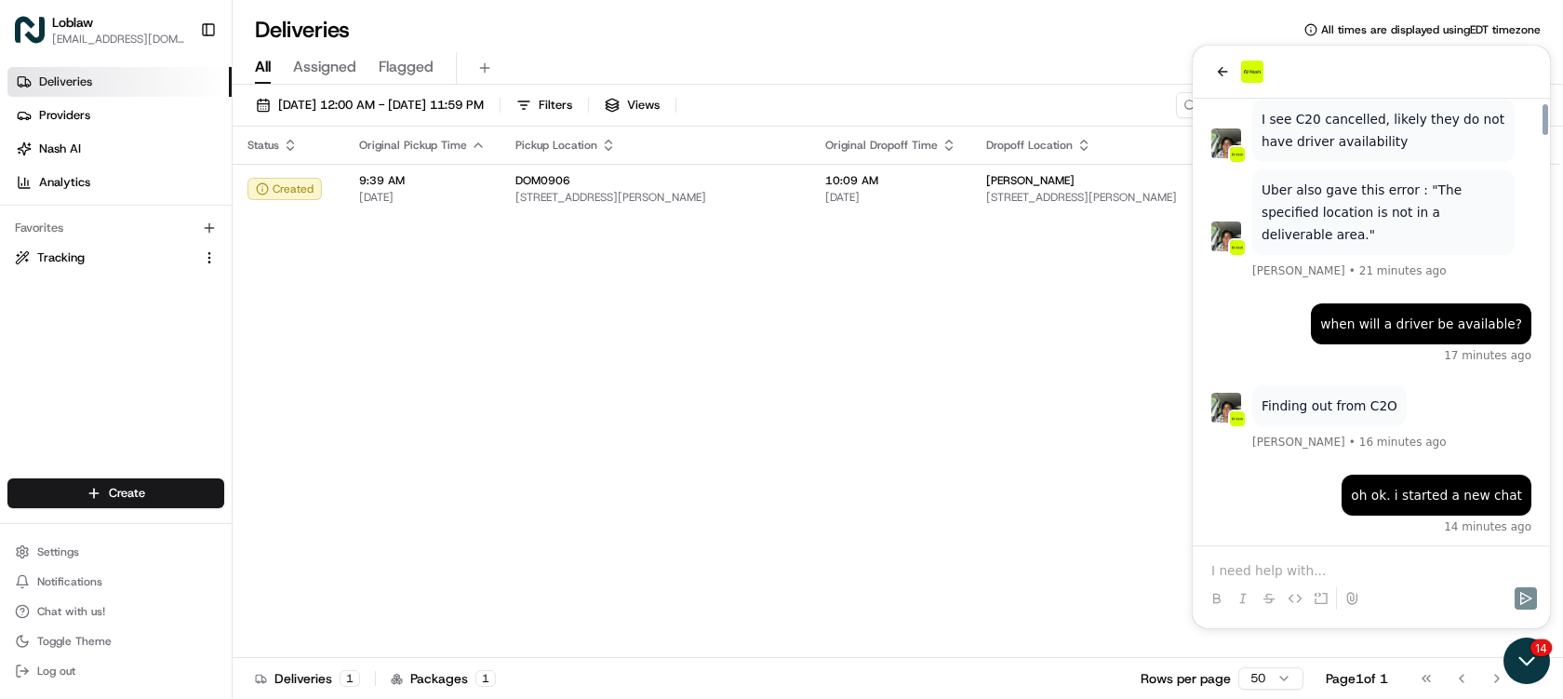
scroll to position [8932, 0]
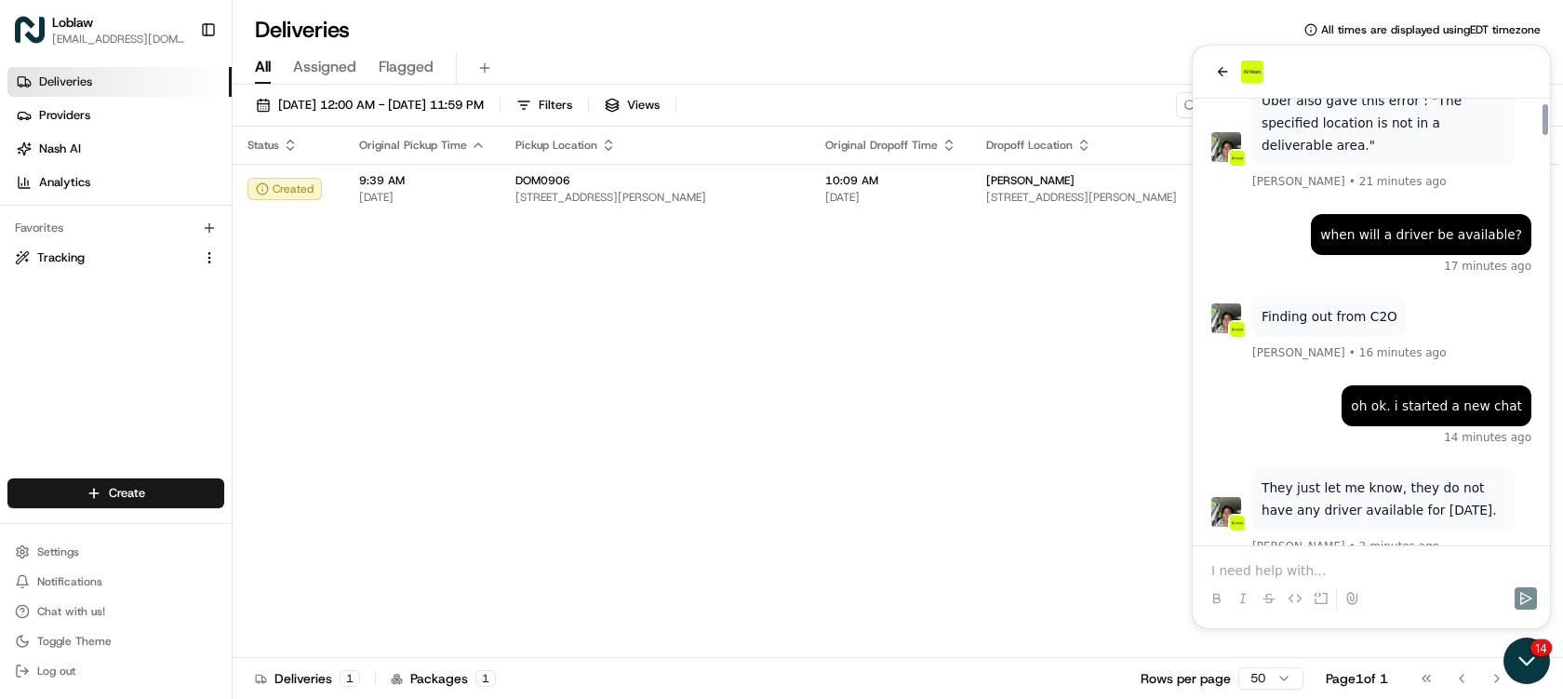
click at [1529, 656] on icon "Open customer support" at bounding box center [1527, 660] width 47 height 47
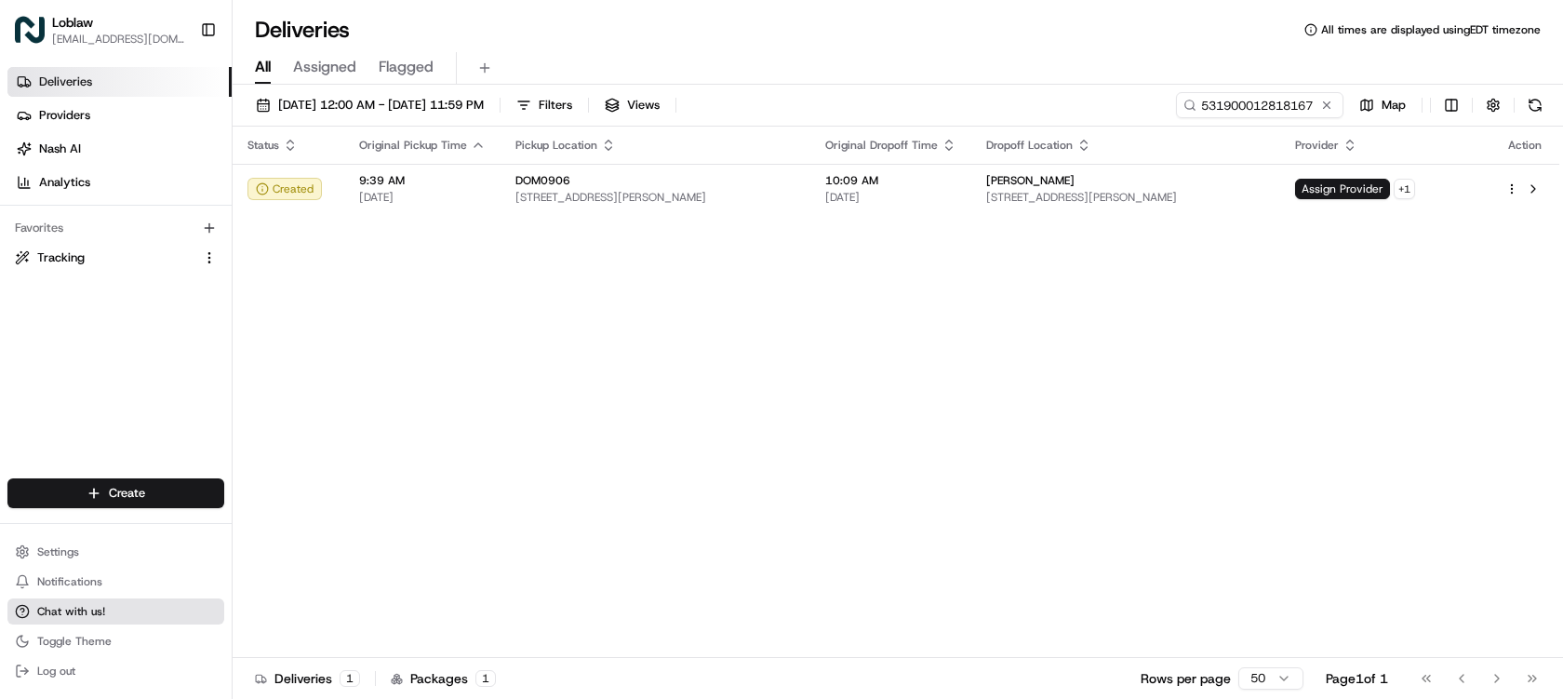
click at [84, 609] on span "Chat with us!" at bounding box center [71, 611] width 68 height 15
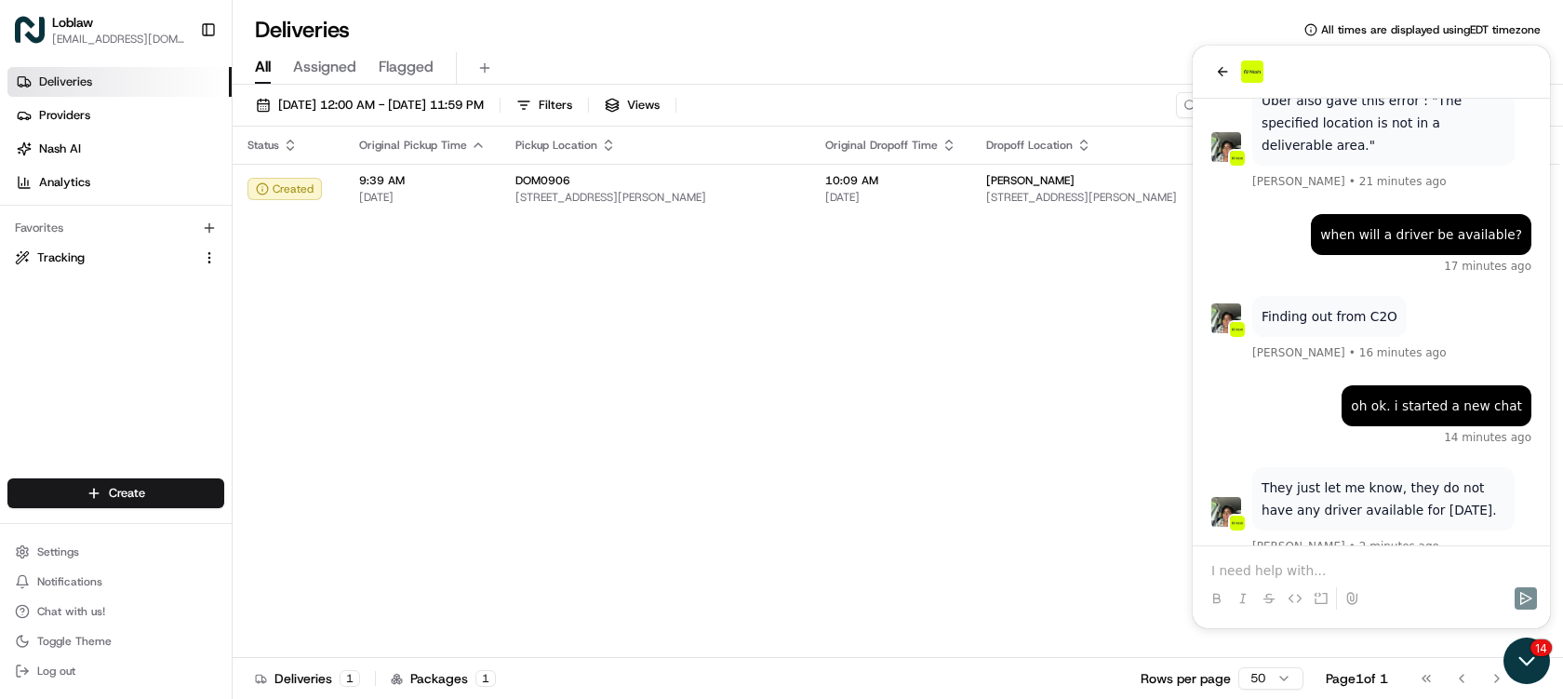
click at [1533, 658] on icon "Open customer support" at bounding box center [1527, 661] width 14 height 7
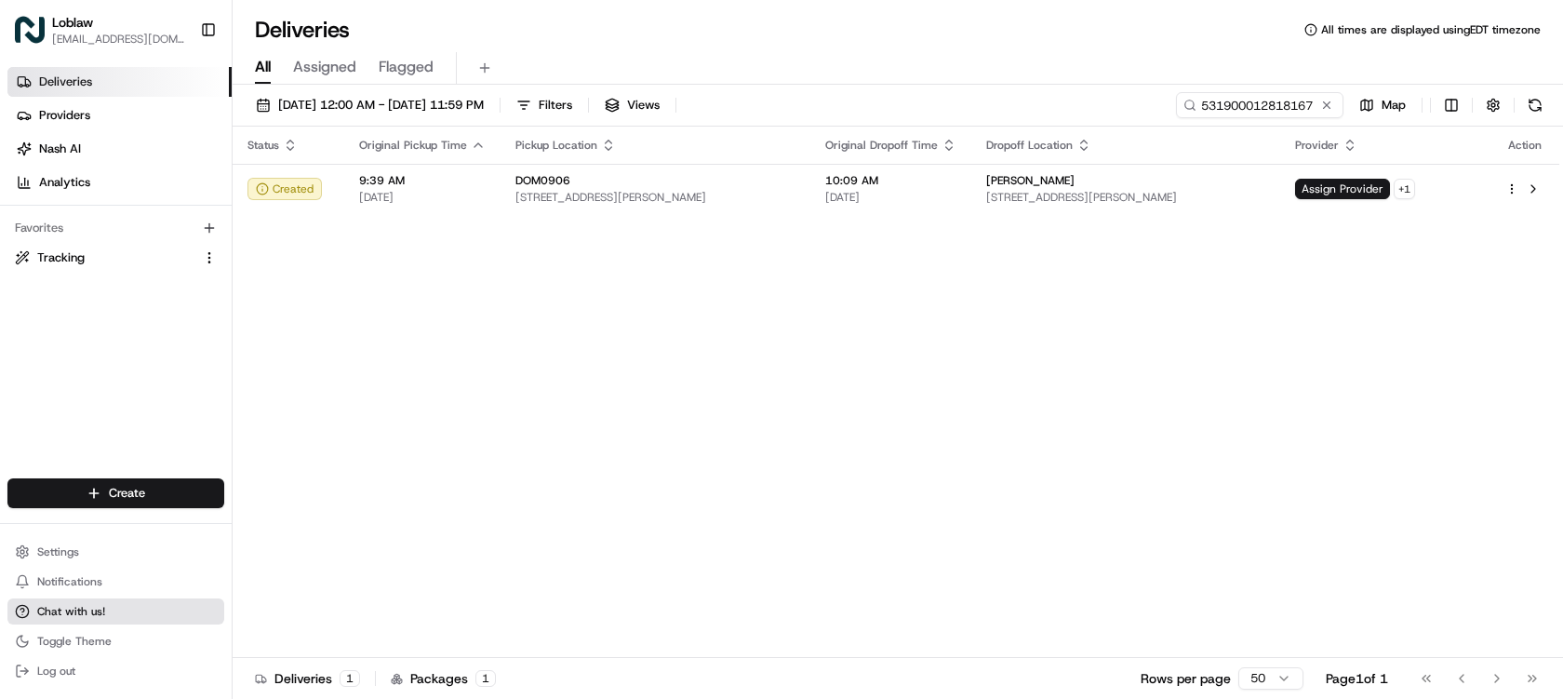
click at [98, 607] on span "Chat with us!" at bounding box center [71, 611] width 68 height 15
click at [129, 618] on button "Chat with us!" at bounding box center [115, 611] width 217 height 26
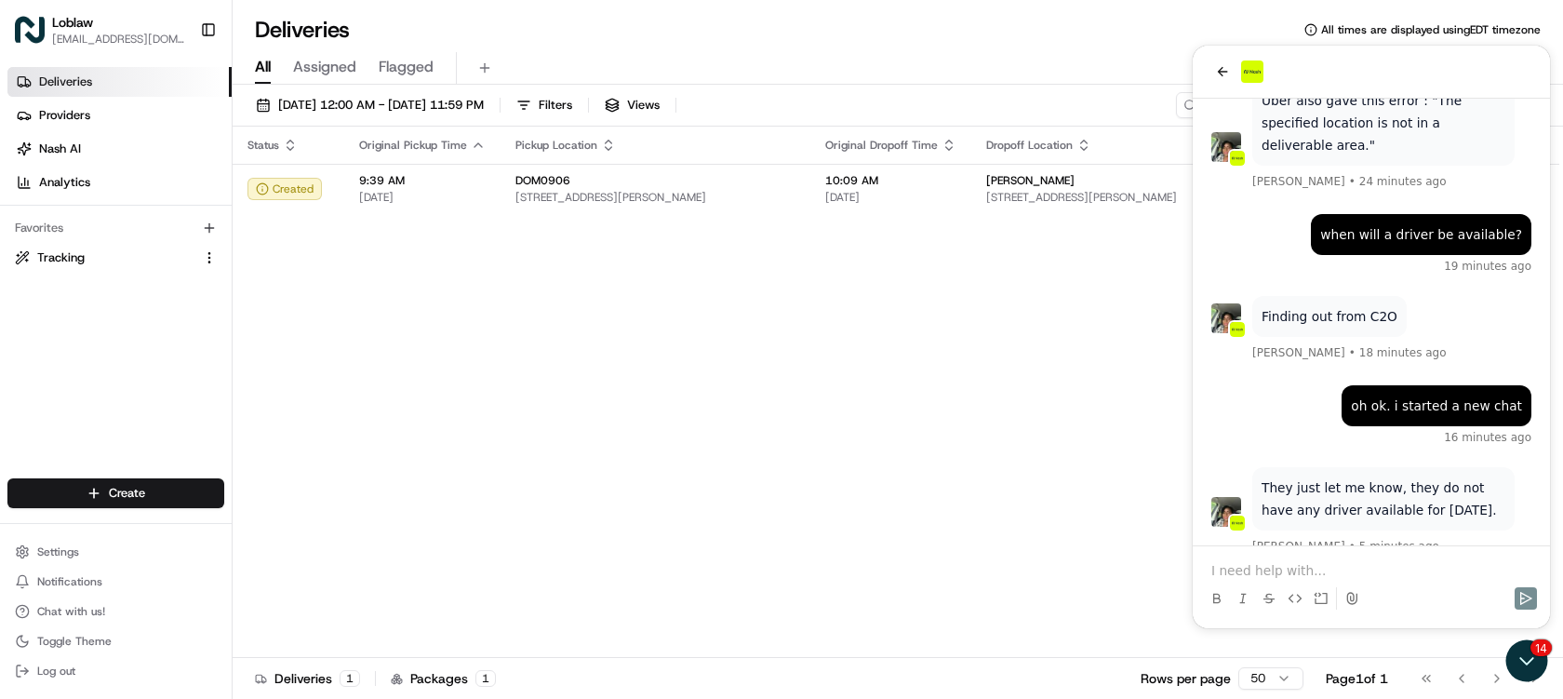
click at [1362, 562] on p at bounding box center [1371, 570] width 320 height 19
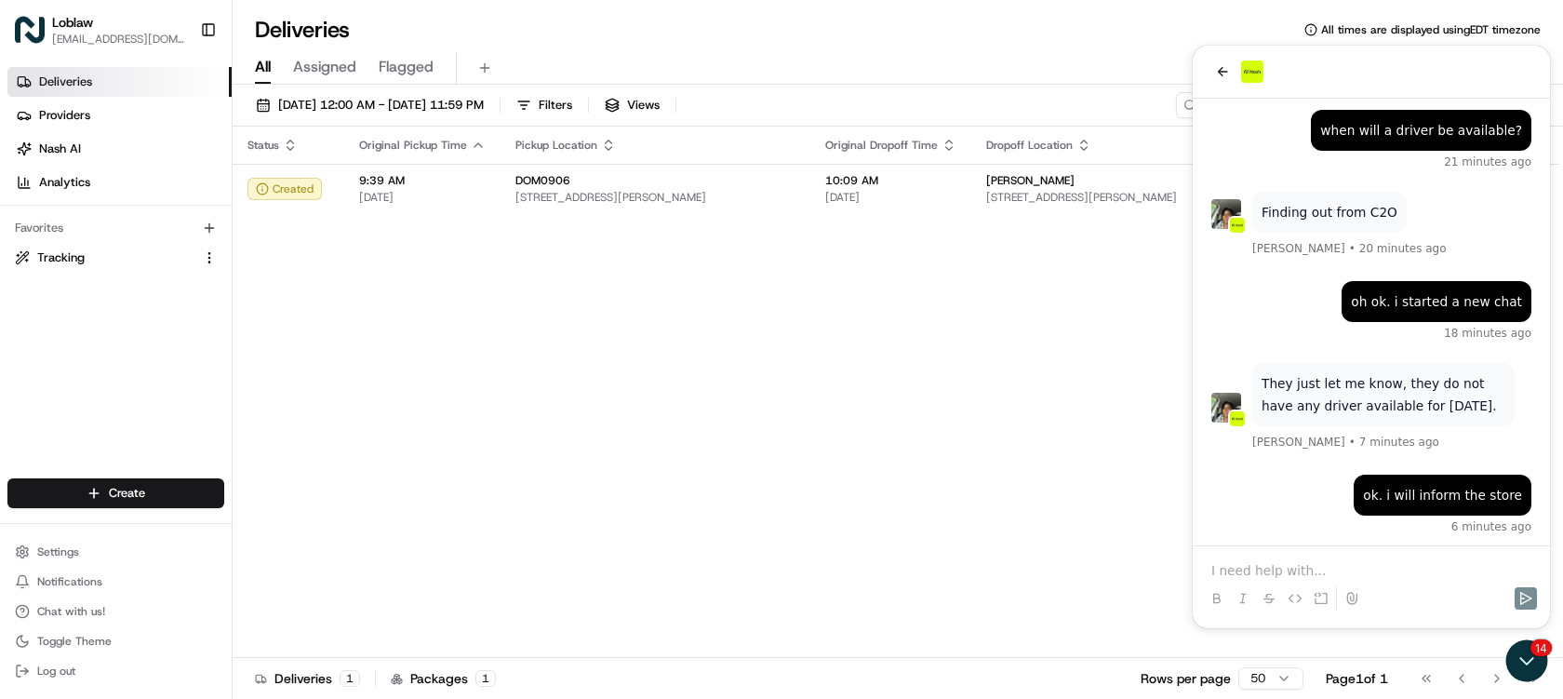
scroll to position [9148, 0]
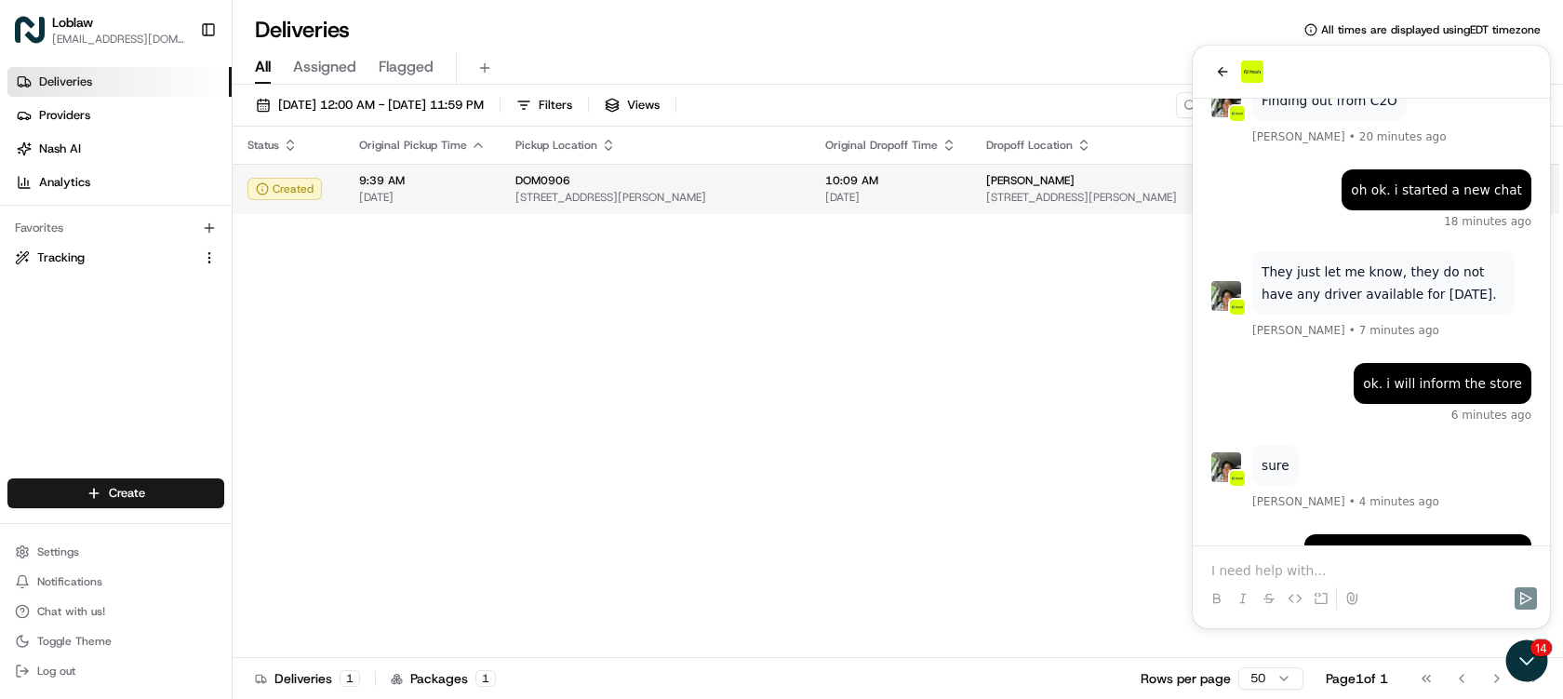
click at [796, 194] on span "230 Conception Bay Hwy, Coley's Point South, NL A0A 1X0, Canada" at bounding box center [655, 197] width 280 height 15
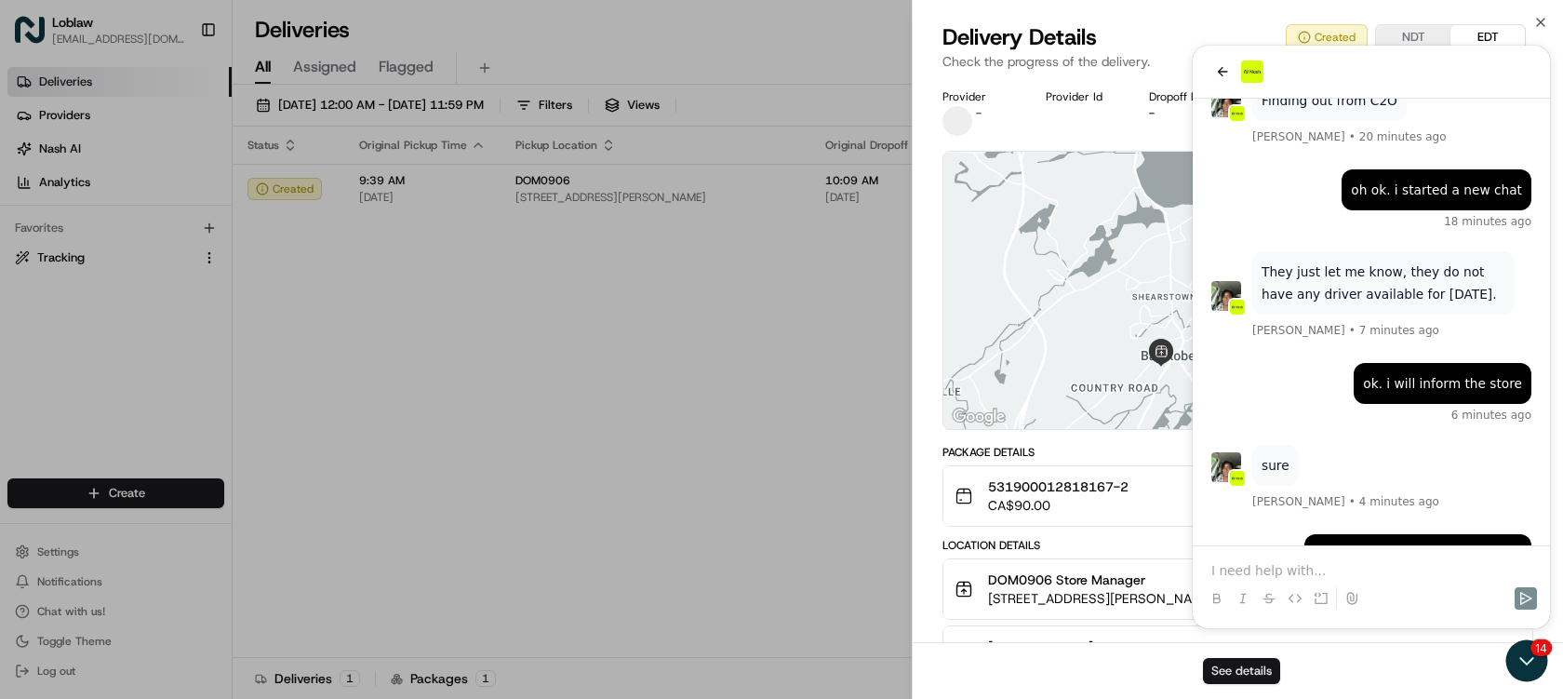
click at [1232, 675] on button "See details" at bounding box center [1241, 671] width 77 height 26
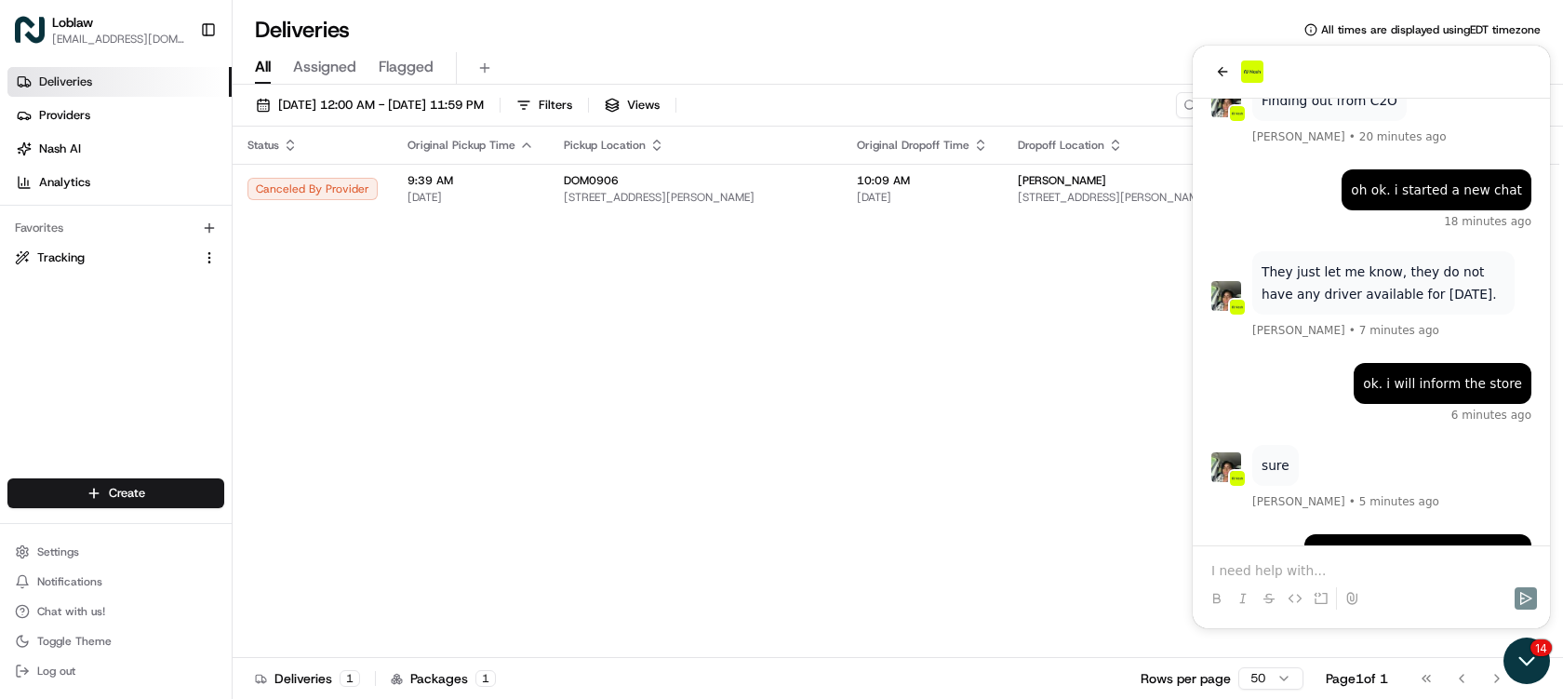
click at [1531, 671] on icon "Open customer support" at bounding box center [1527, 660] width 47 height 47
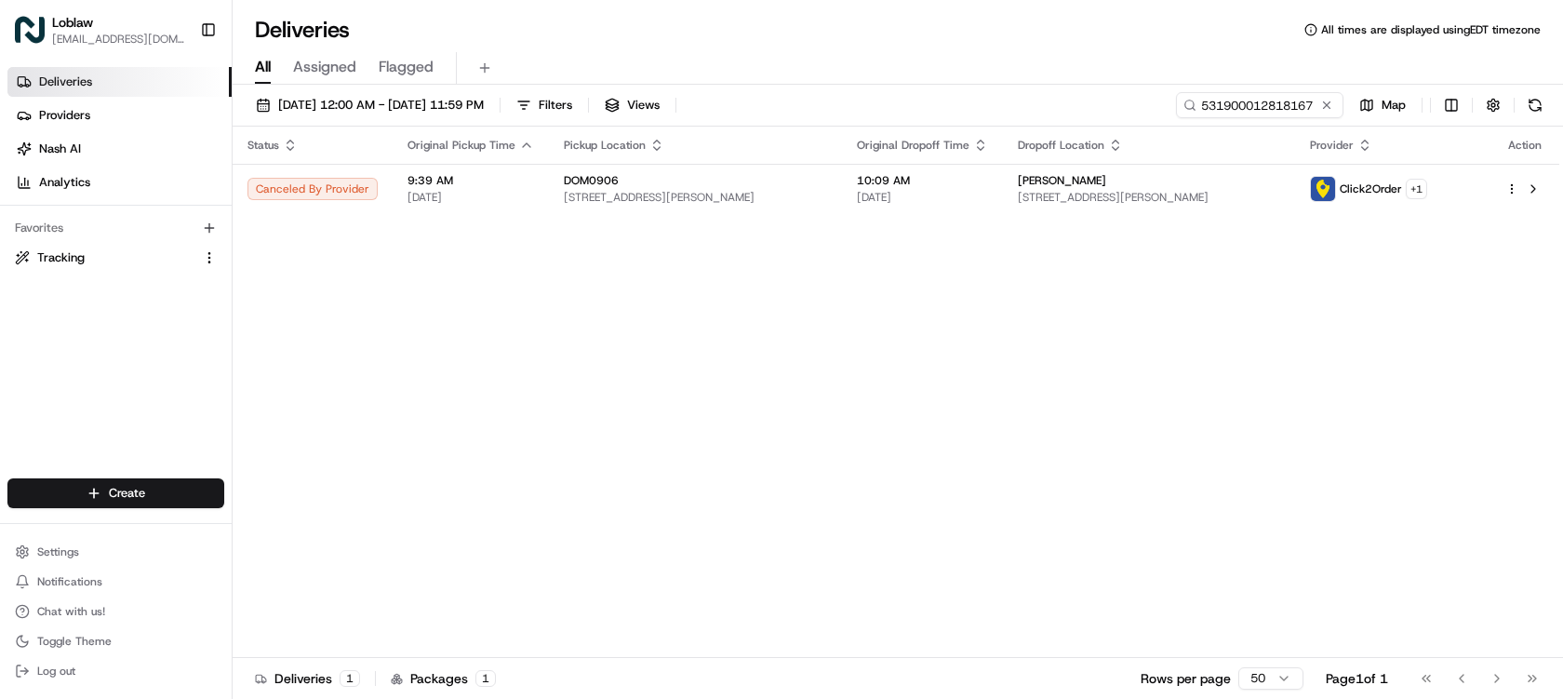
click at [1237, 456] on div "Status Original Pickup Time Pickup Location Original Dropoff Time Dropoff Locat…" at bounding box center [896, 392] width 1327 height 531
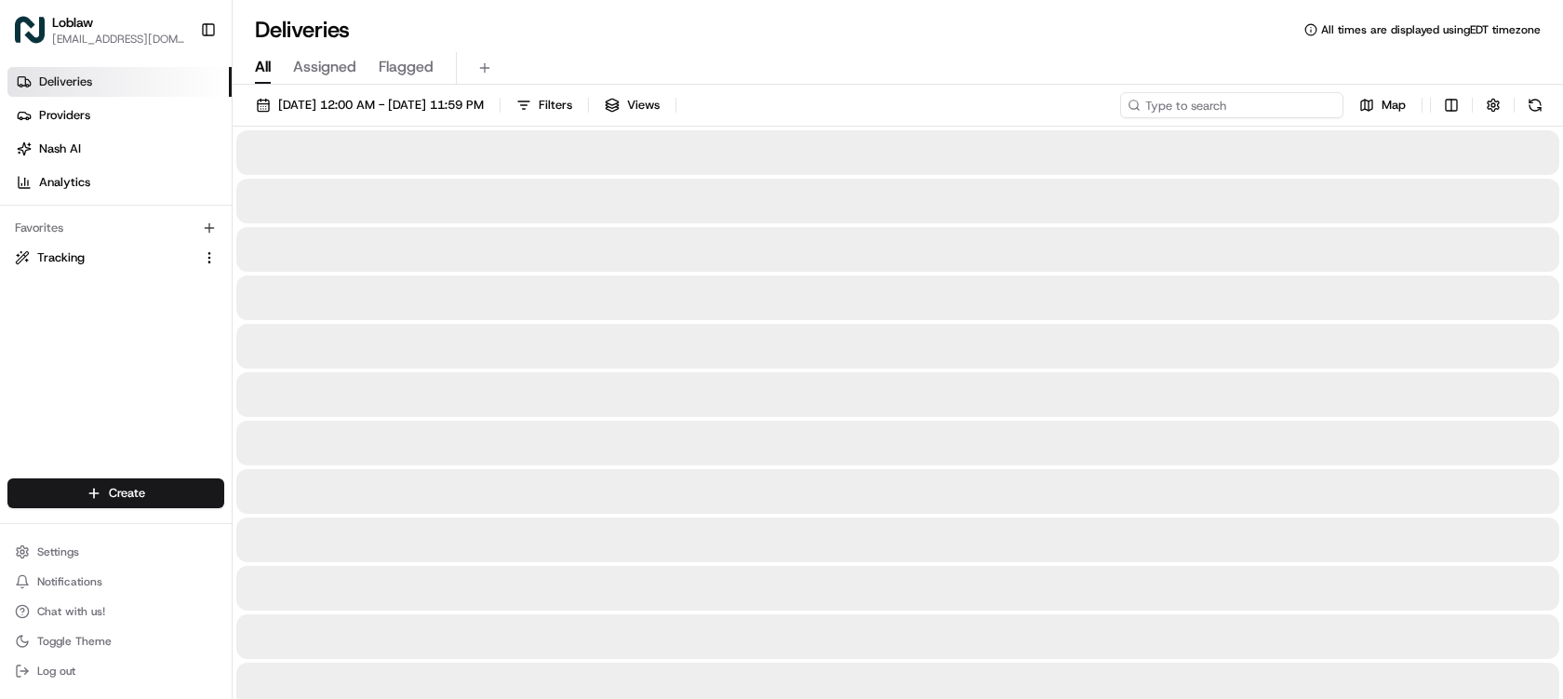
click at [1306, 114] on input at bounding box center [1231, 105] width 223 height 26
paste input "531900012806398"
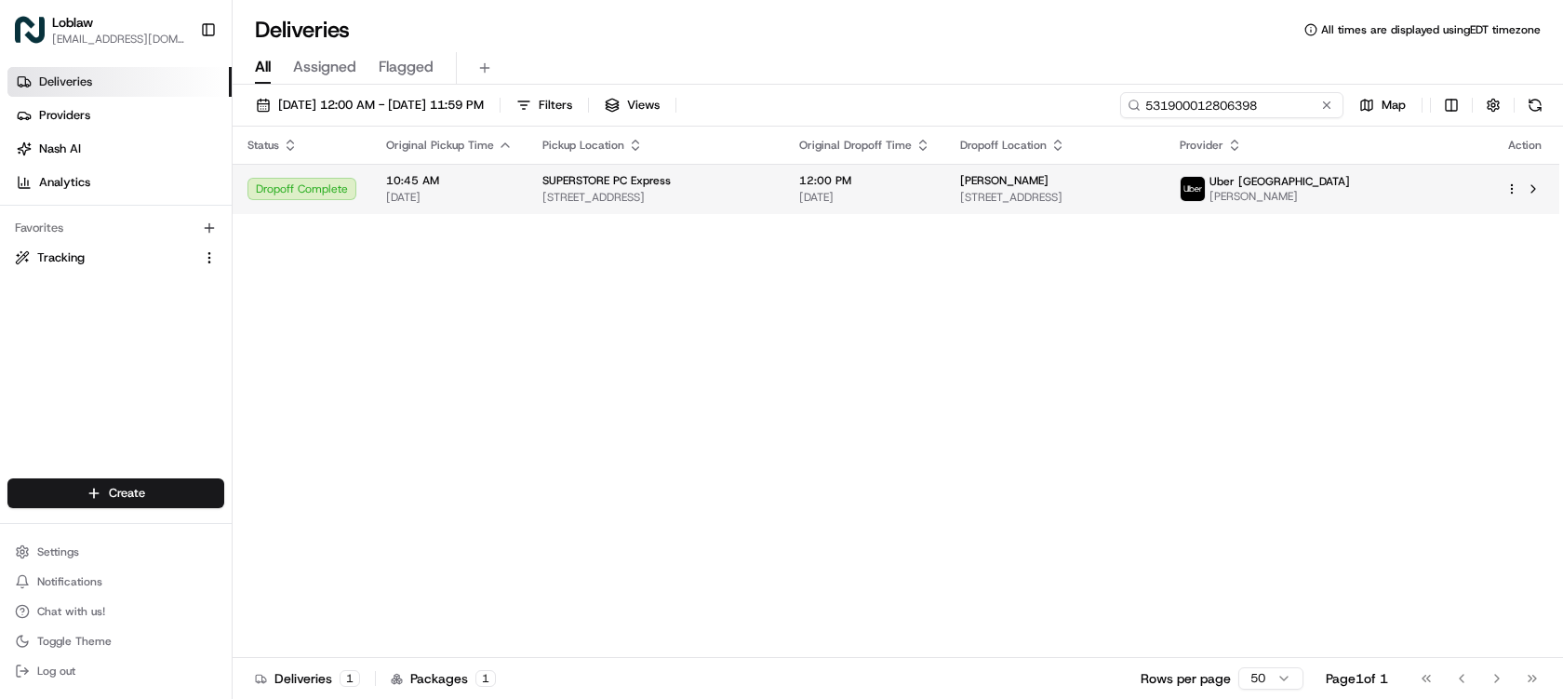
type input "531900012806398"
click at [945, 182] on td "12:00 PM [DATE]" at bounding box center [864, 189] width 161 height 50
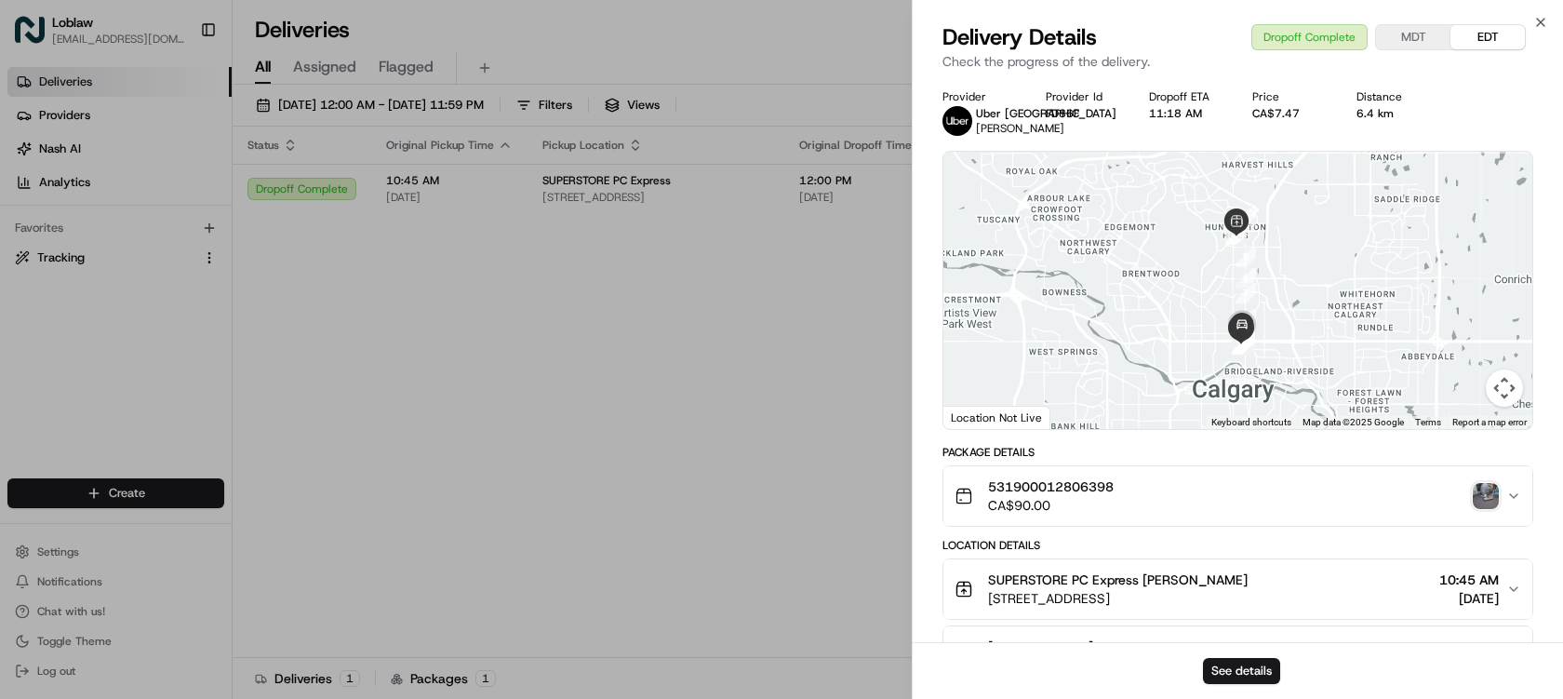
click at [1491, 497] on img "button" at bounding box center [1486, 496] width 26 height 26
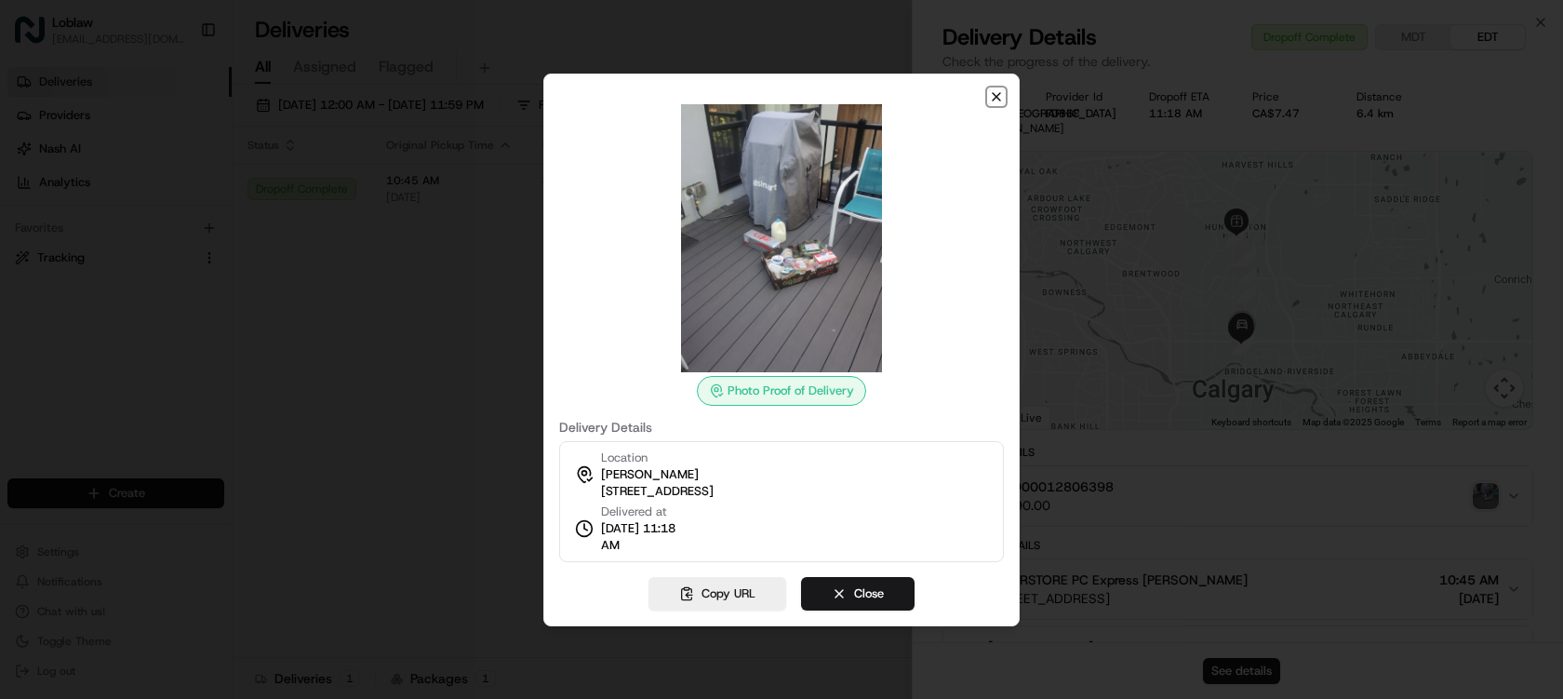
click at [1000, 100] on icon "button" at bounding box center [996, 96] width 7 height 7
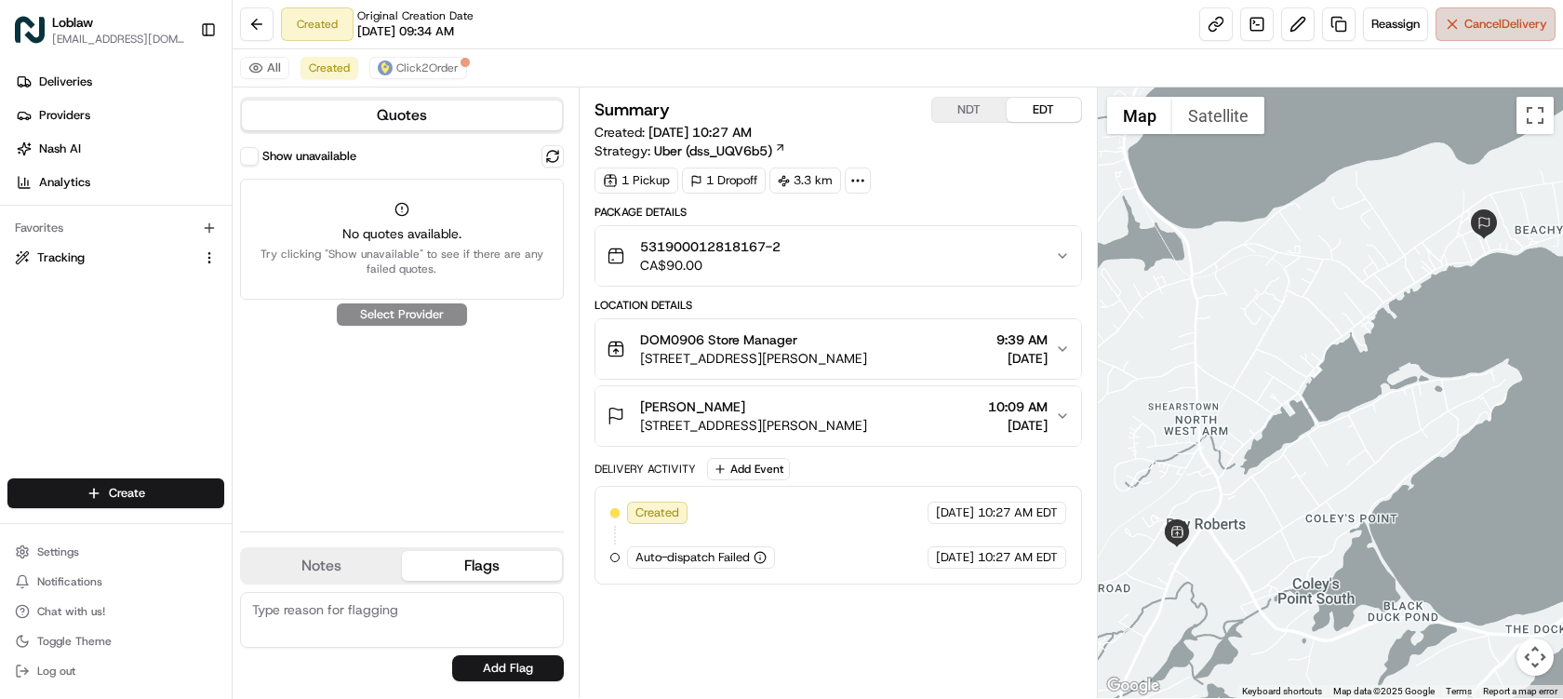
click at [1525, 28] on span "Cancel Delivery" at bounding box center [1506, 24] width 83 height 17
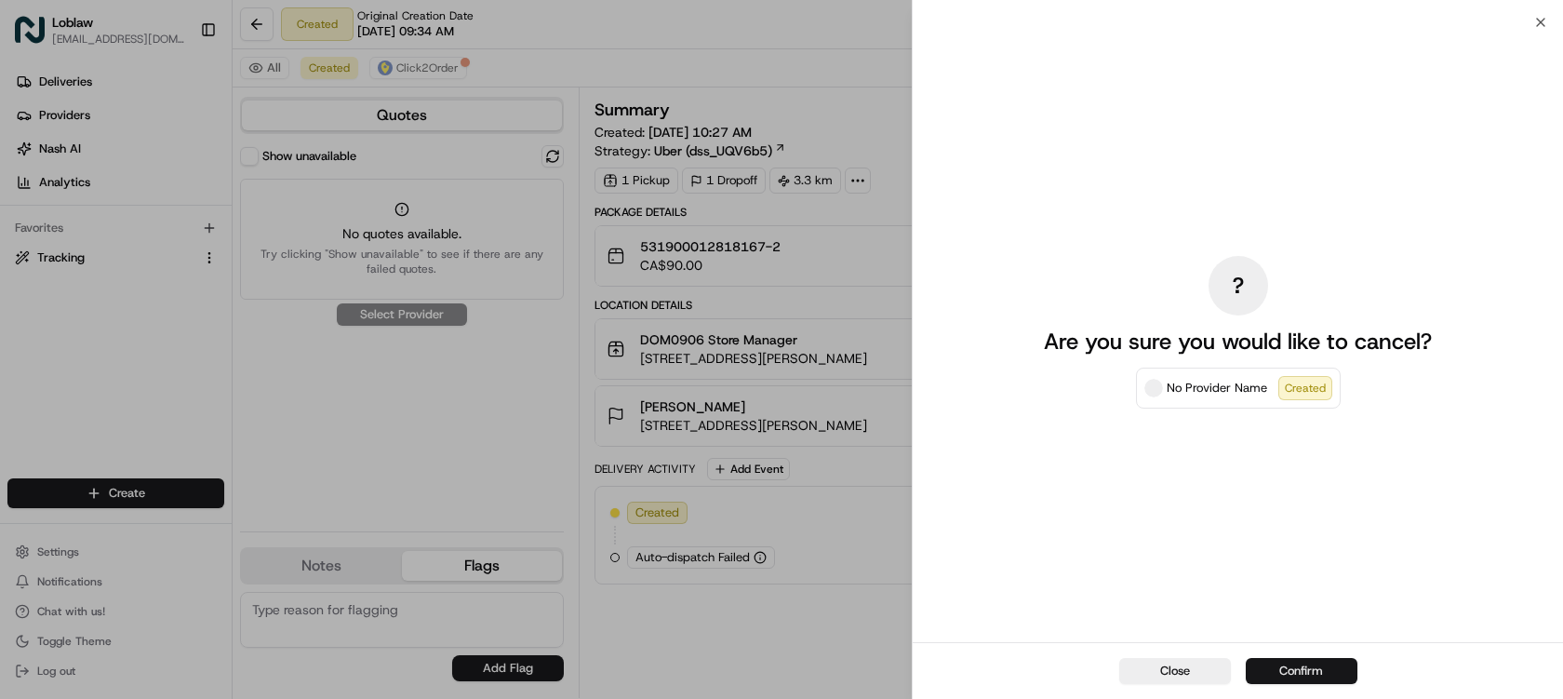
click at [1327, 671] on button "Confirm" at bounding box center [1302, 671] width 112 height 26
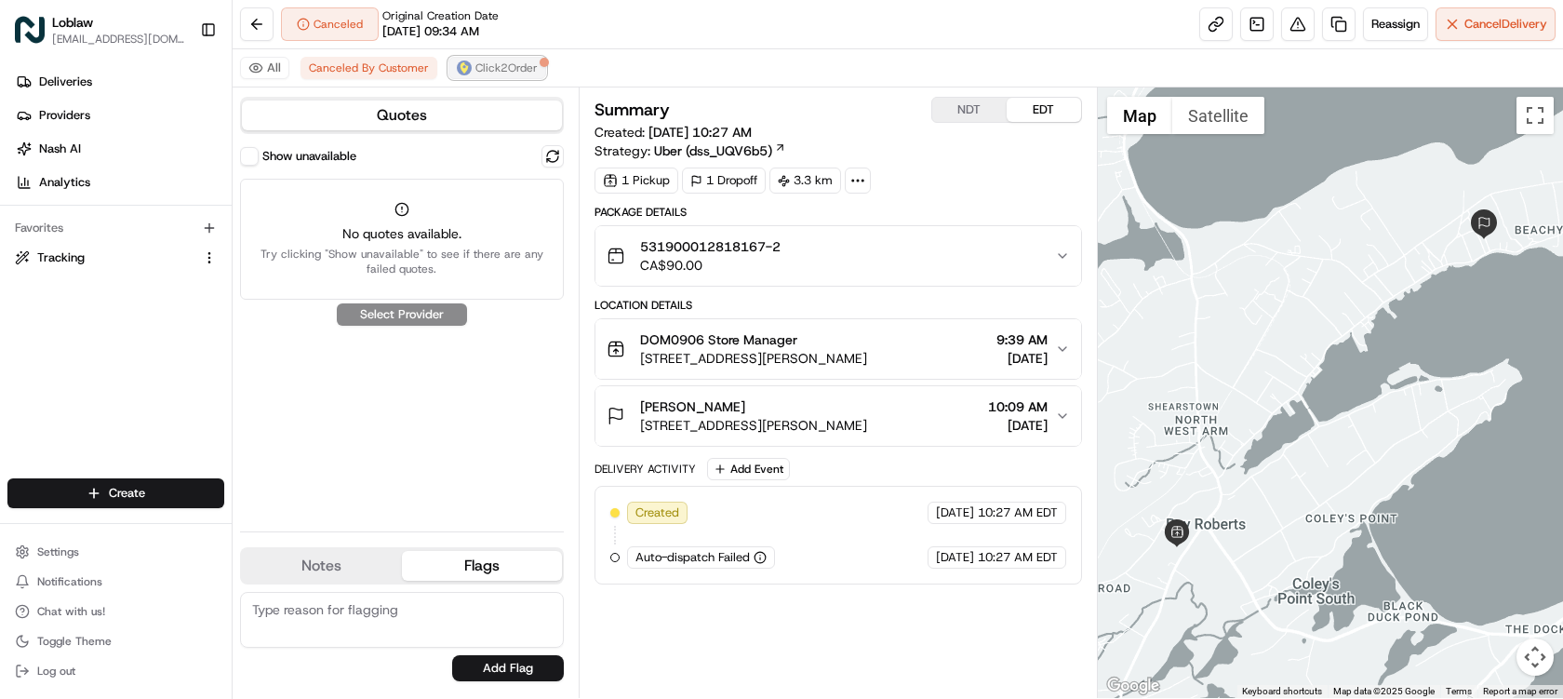
click at [519, 67] on span "Click2Order" at bounding box center [506, 67] width 62 height 15
